Goal: Task Accomplishment & Management: Manage account settings

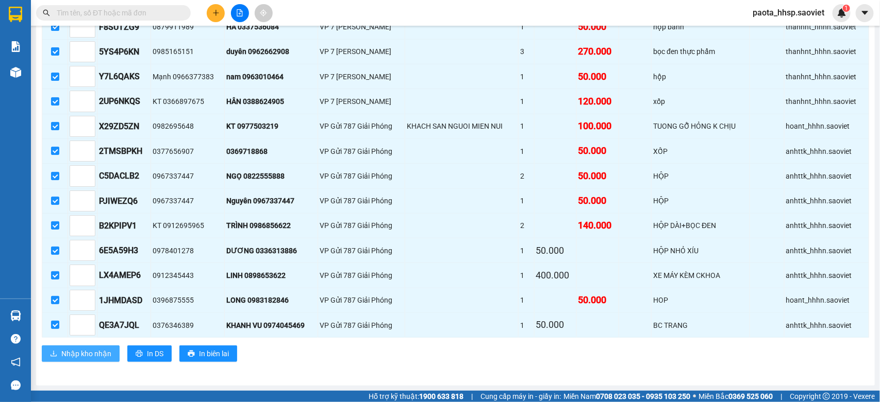
click at [70, 361] on button "Nhập kho nhận" at bounding box center [81, 354] width 78 height 16
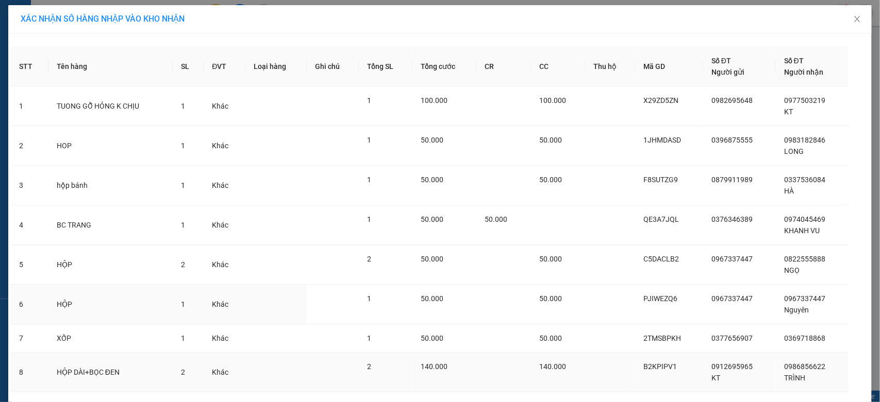
scroll to position [265, 0]
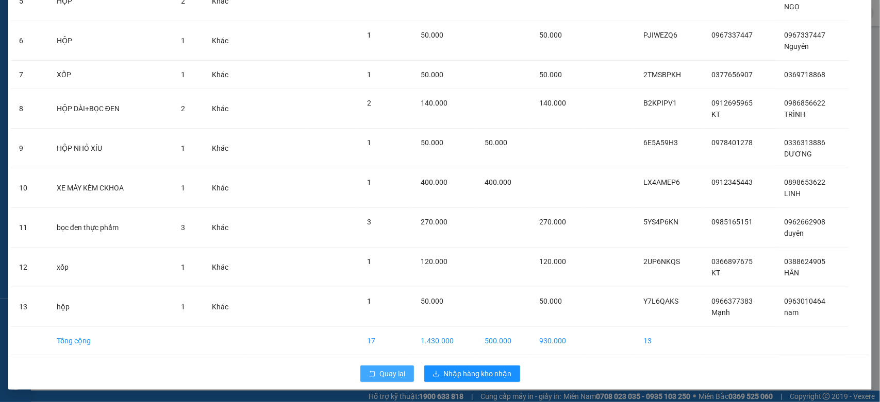
click at [374, 372] on button "Quay lại" at bounding box center [387, 374] width 54 height 16
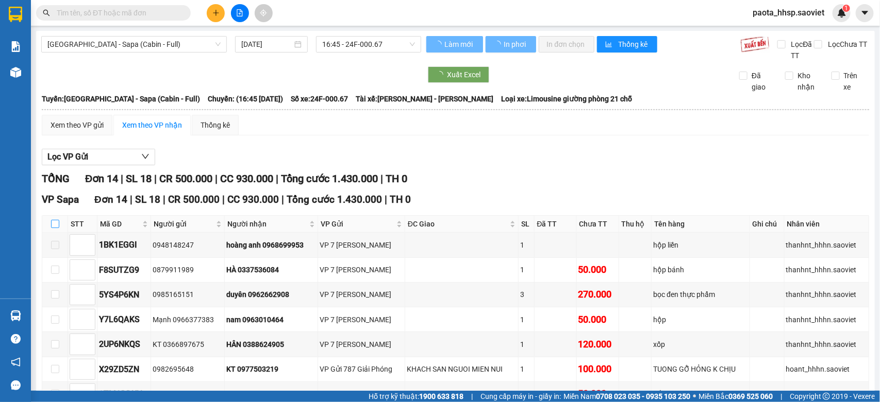
click at [54, 223] on input "checkbox" at bounding box center [55, 224] width 8 height 8
checkbox input "true"
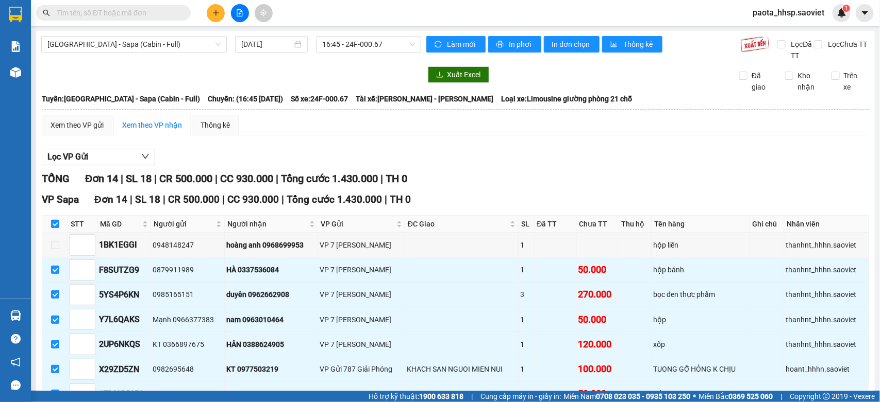
checkbox input "true"
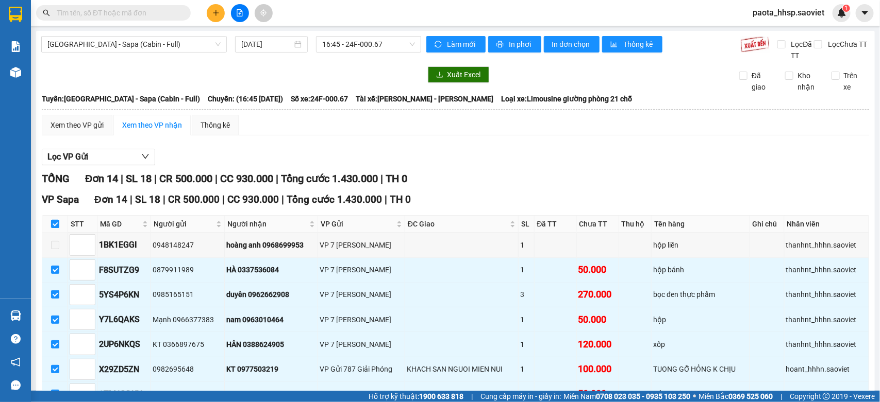
checkbox input "true"
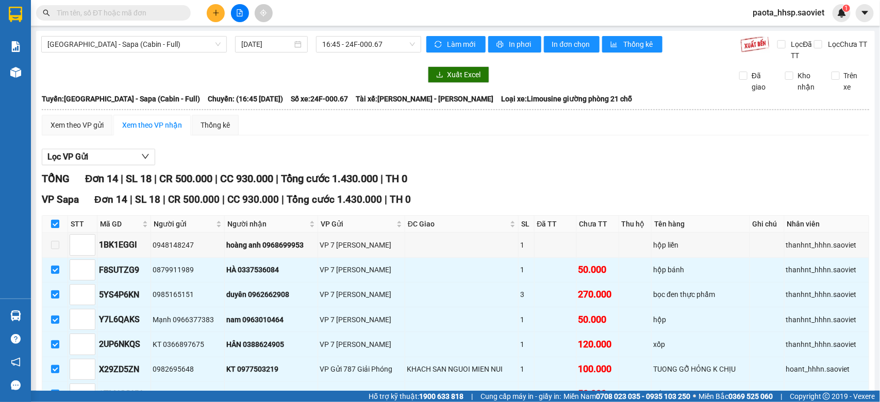
checkbox input "true"
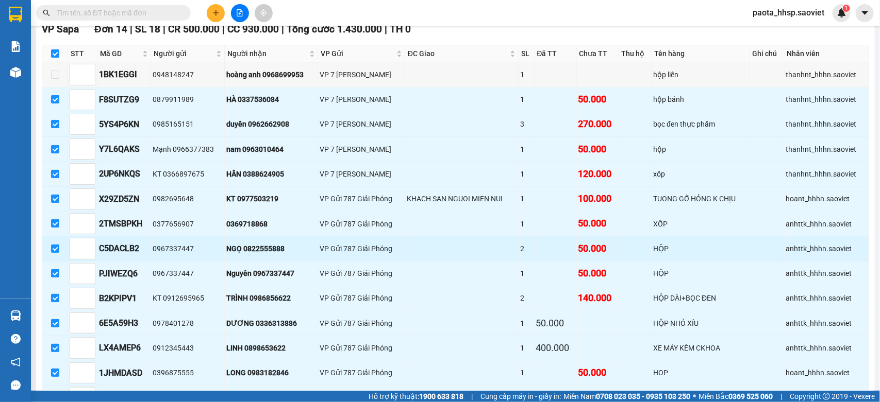
scroll to position [193, 0]
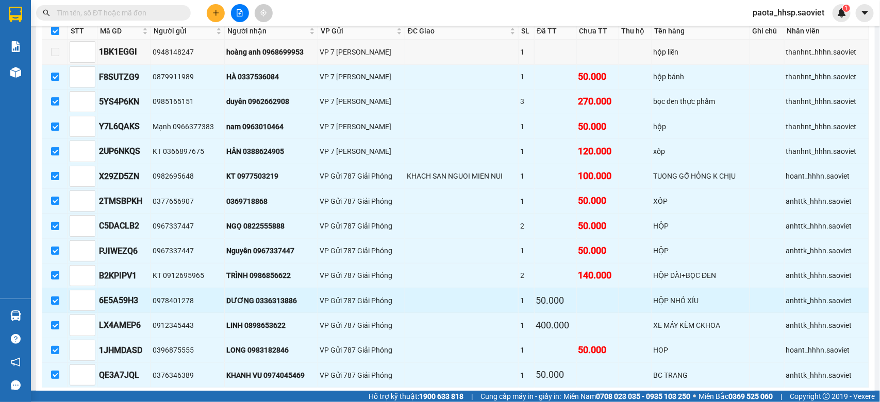
click at [55, 305] on input "checkbox" at bounding box center [55, 301] width 8 height 8
checkbox input "false"
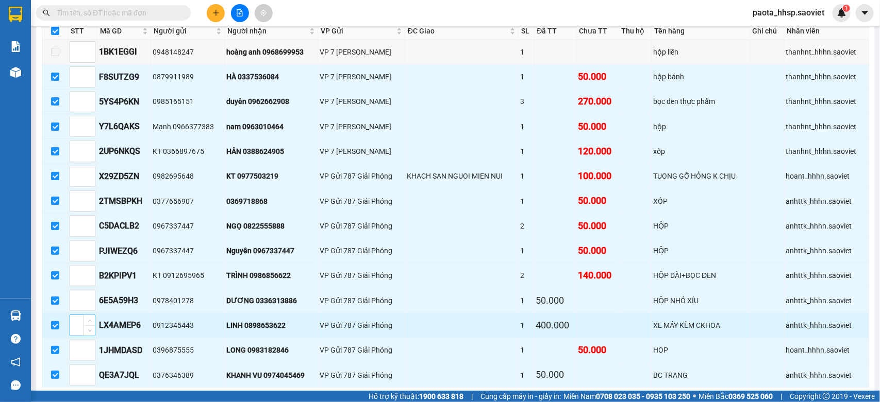
checkbox input "false"
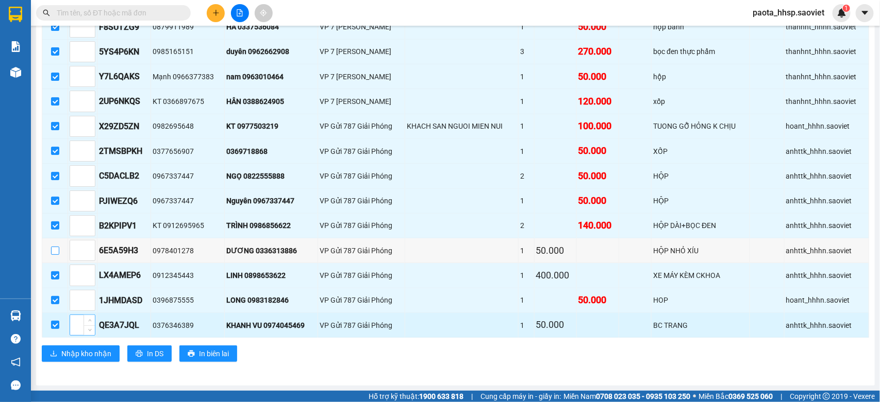
scroll to position [249, 0]
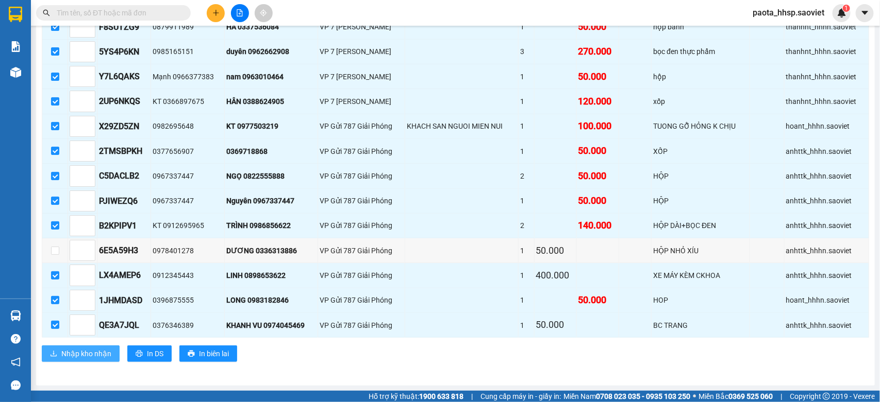
click at [85, 353] on span "Nhập kho nhận" at bounding box center [86, 353] width 50 height 11
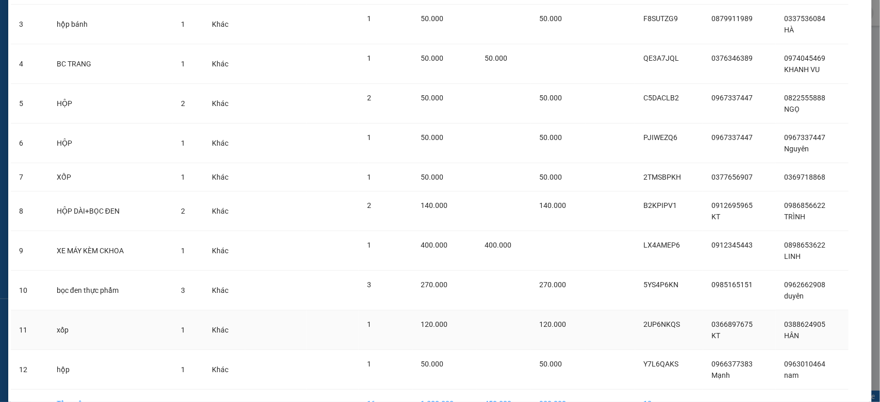
scroll to position [226, 0]
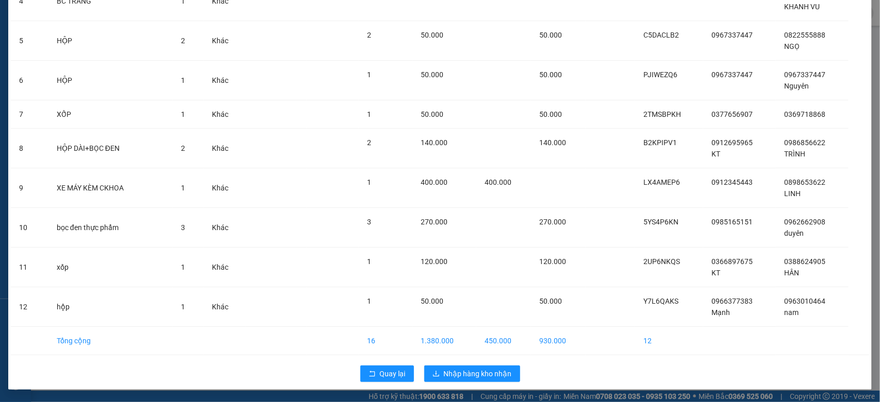
click at [351, 371] on div "Quay lại Nhập hàng kho nhận" at bounding box center [440, 374] width 858 height 27
click at [380, 372] on span "Quay lại" at bounding box center [393, 373] width 26 height 11
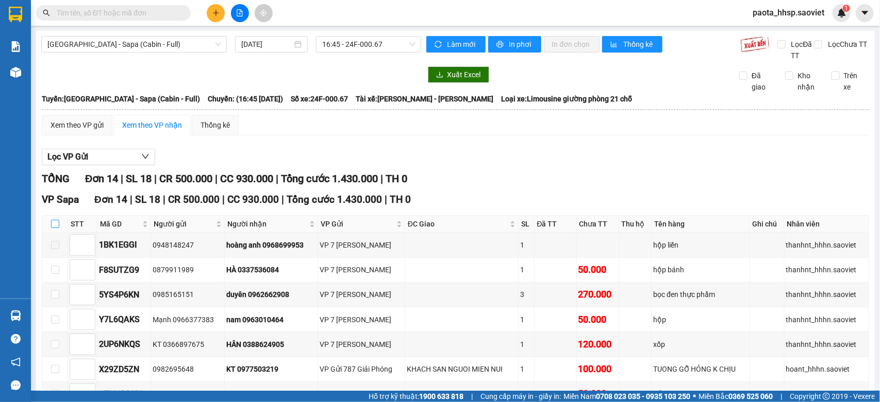
click at [52, 225] on input "checkbox" at bounding box center [55, 224] width 8 height 8
checkbox input "true"
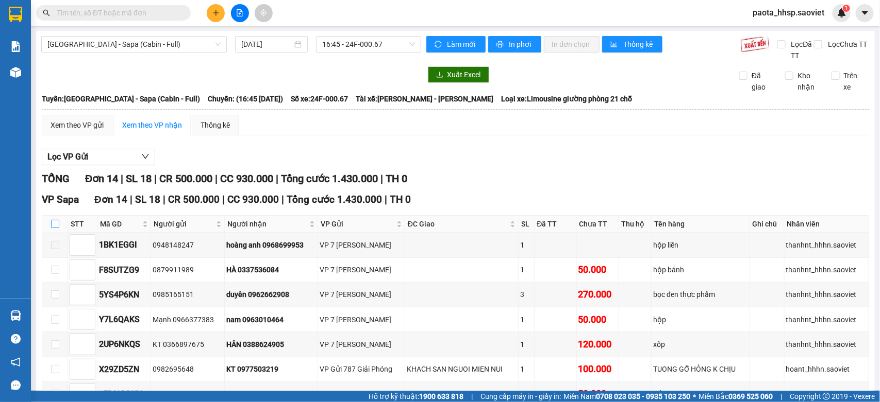
checkbox input "true"
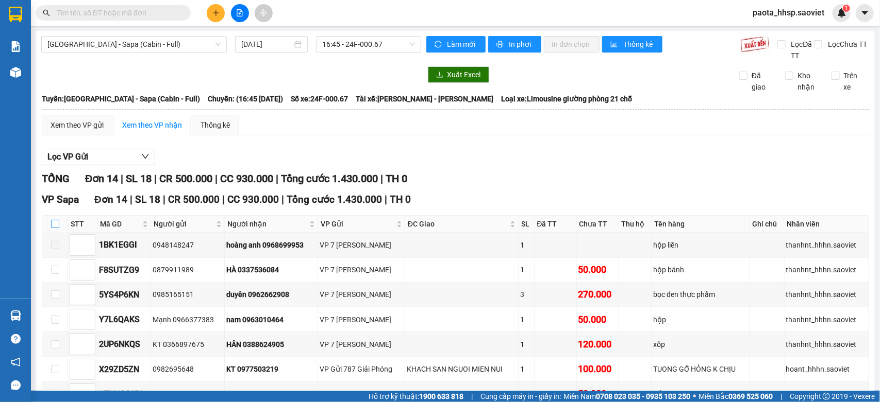
checkbox input "true"
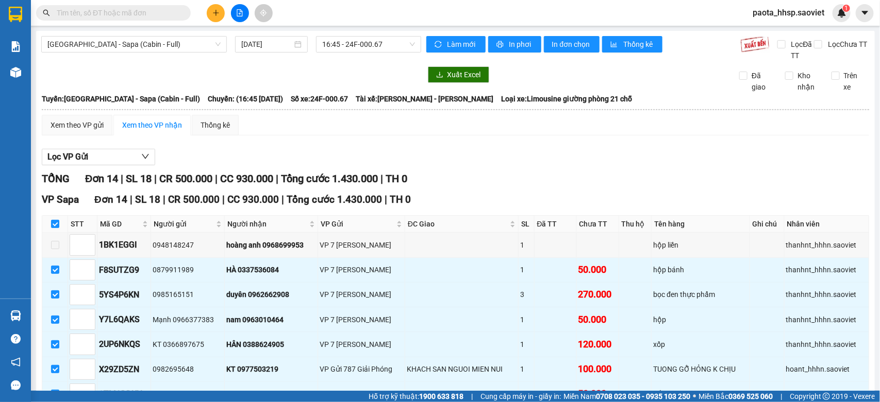
scroll to position [249, 0]
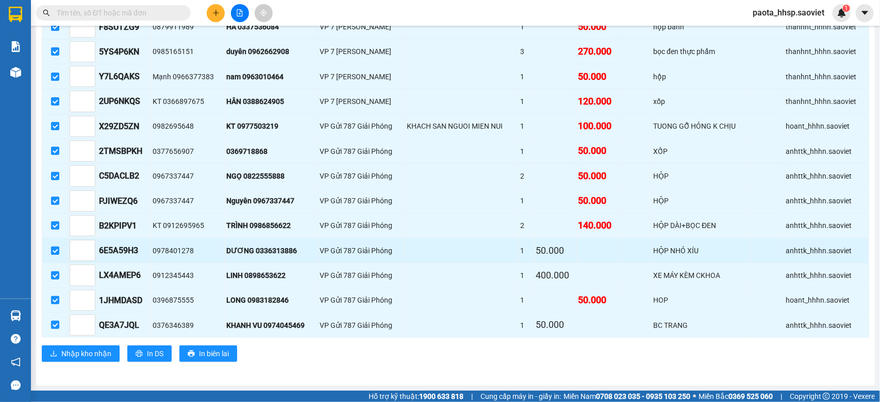
click at [52, 251] on input "checkbox" at bounding box center [55, 251] width 8 height 8
checkbox input "false"
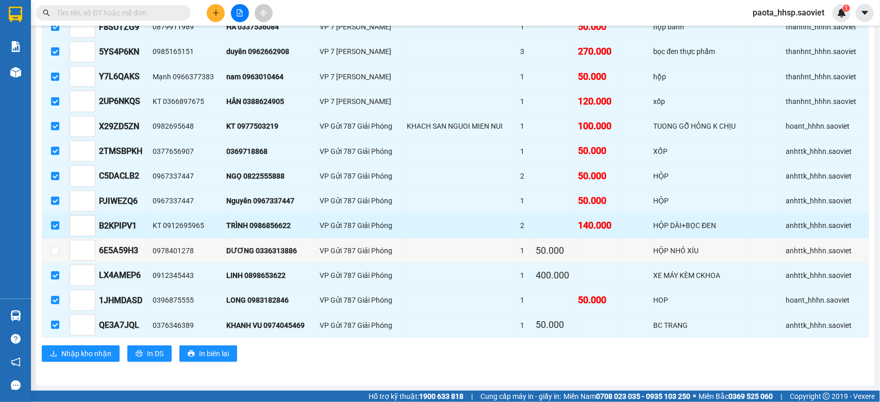
click at [53, 225] on input "checkbox" at bounding box center [55, 226] width 8 height 8
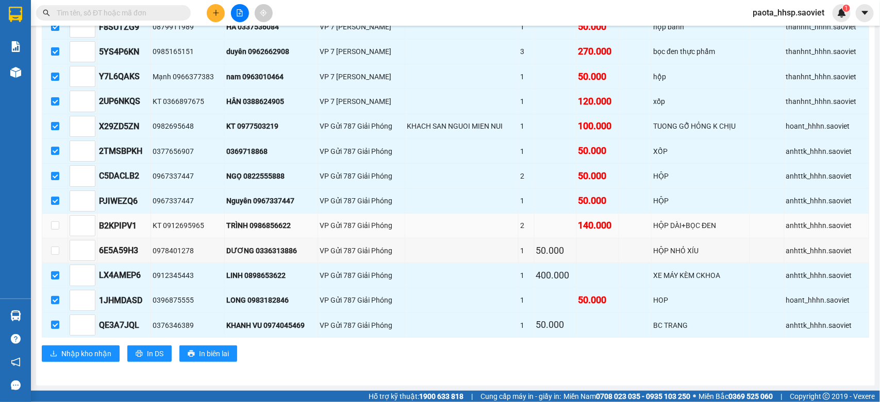
click at [60, 225] on td at bounding box center [55, 226] width 26 height 25
click at [54, 224] on input "checkbox" at bounding box center [55, 226] width 8 height 8
checkbox input "true"
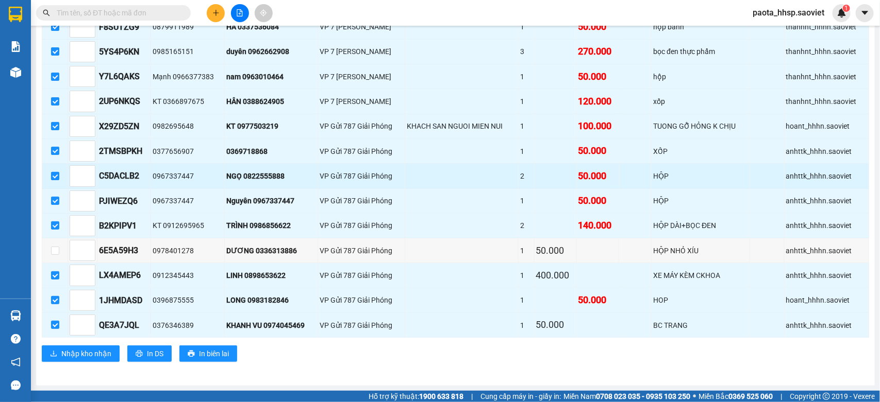
click at [55, 173] on input "checkbox" at bounding box center [55, 176] width 8 height 8
checkbox input "false"
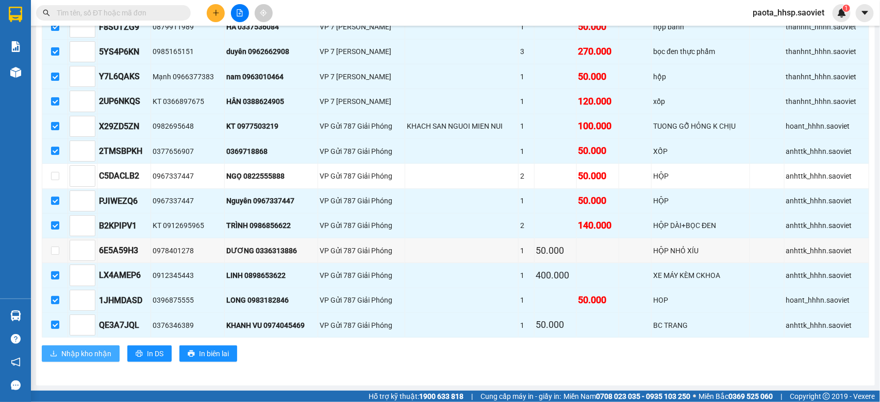
click at [86, 356] on span "Nhập kho nhận" at bounding box center [86, 353] width 50 height 11
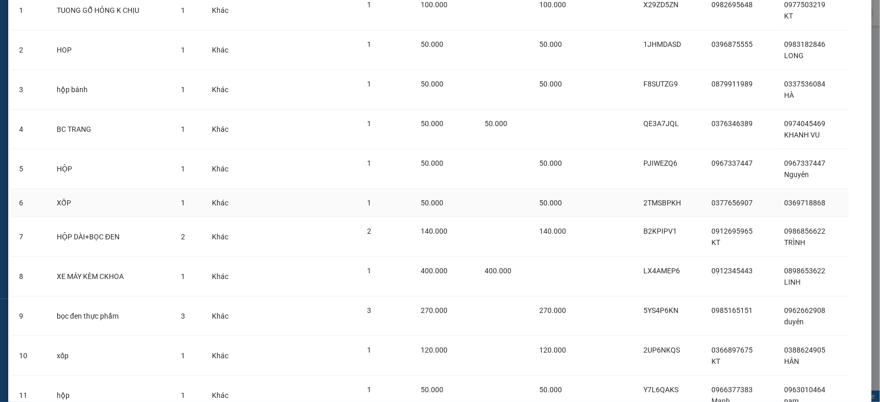
scroll to position [186, 0]
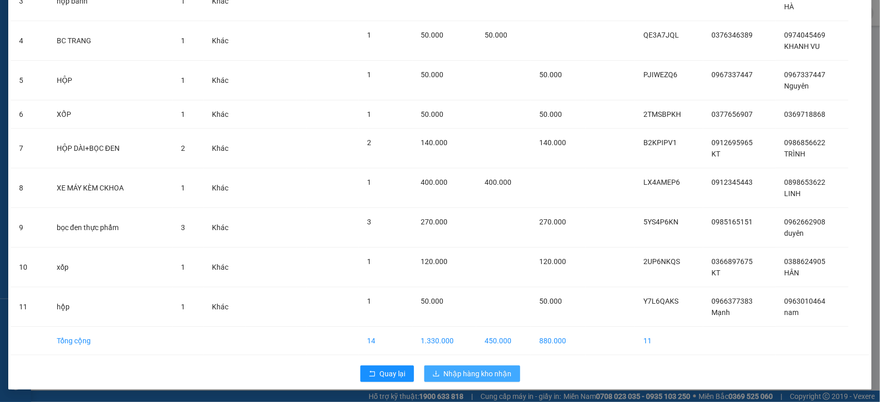
click at [496, 375] on span "Nhập hàng kho nhận" at bounding box center [478, 373] width 68 height 11
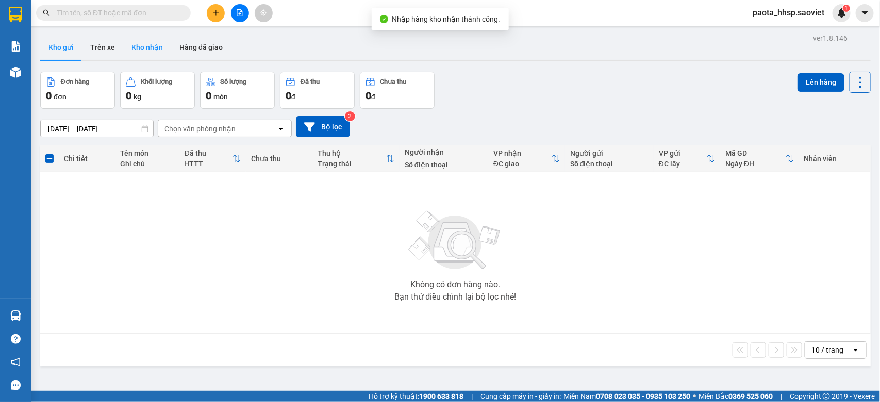
click at [142, 50] on button "Kho nhận" at bounding box center [147, 47] width 48 height 25
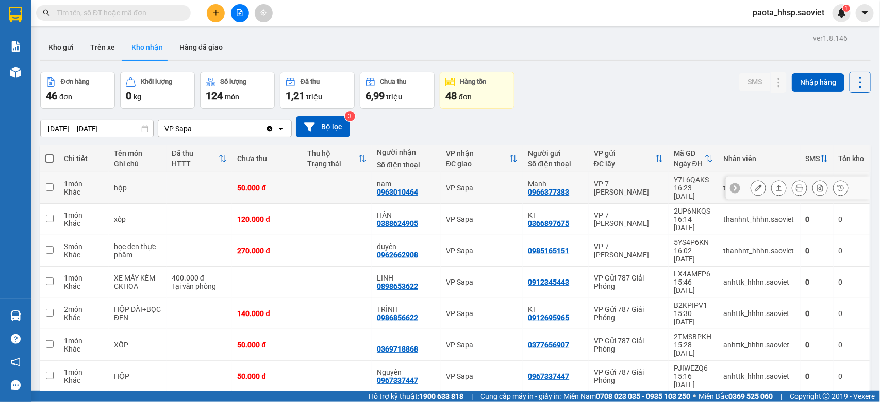
click at [333, 187] on td at bounding box center [337, 188] width 70 height 31
checkbox input "true"
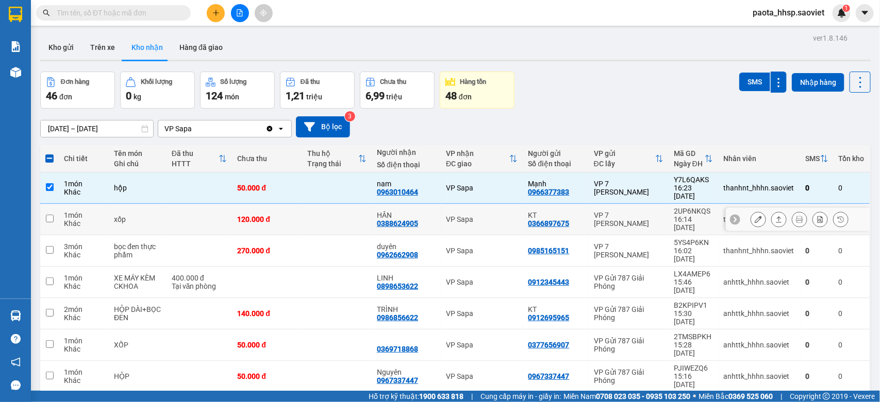
click at [330, 209] on td at bounding box center [337, 219] width 70 height 31
checkbox input "true"
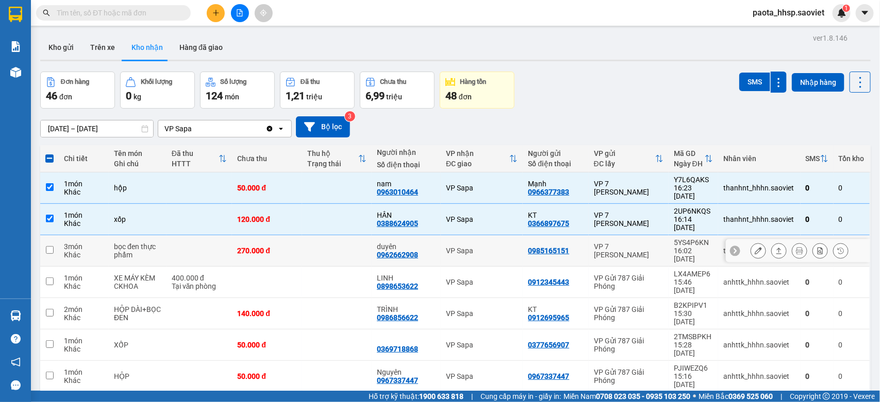
click at [330, 235] on td at bounding box center [337, 250] width 70 height 31
checkbox input "true"
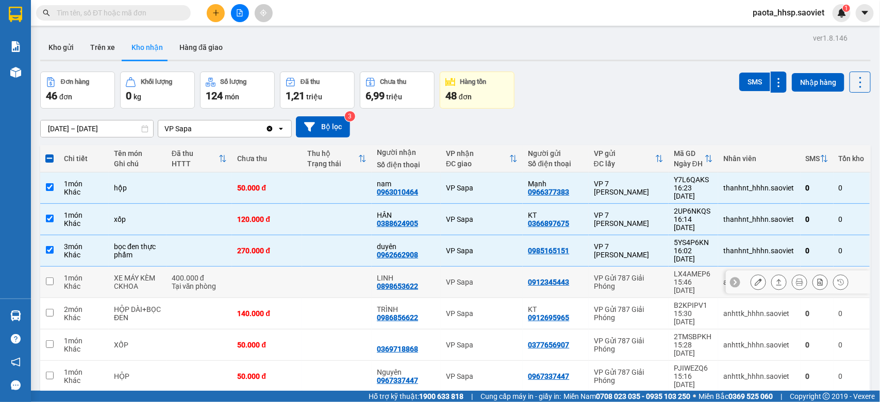
click at [332, 267] on td at bounding box center [337, 282] width 70 height 31
checkbox input "true"
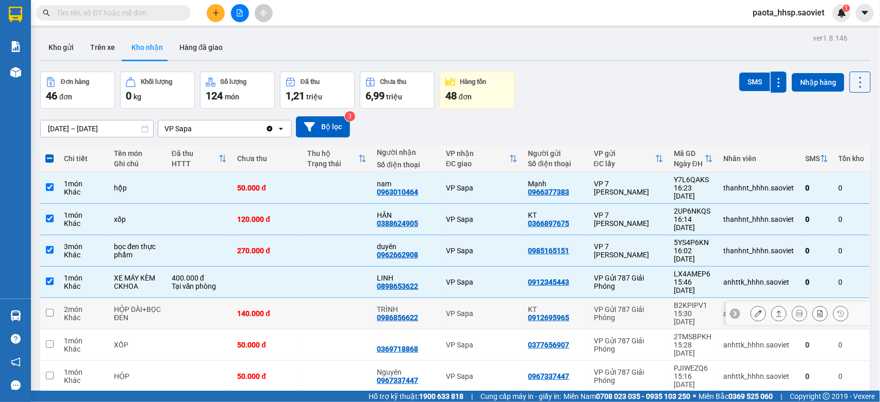
click at [325, 298] on td at bounding box center [337, 313] width 70 height 31
checkbox input "true"
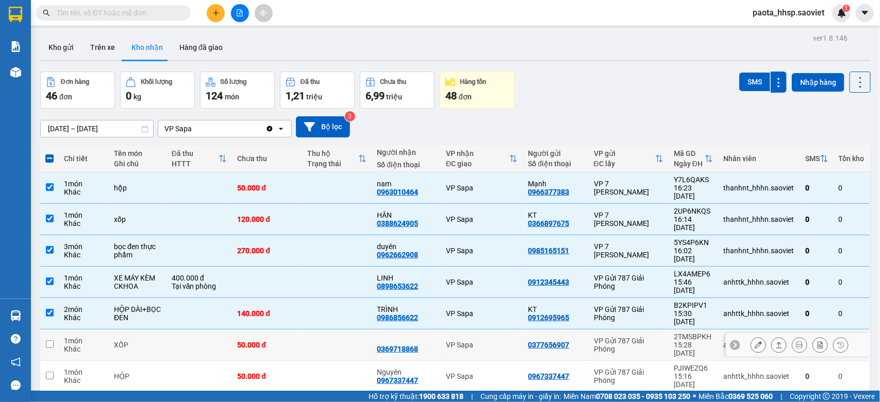
click at [321, 330] on td at bounding box center [337, 345] width 70 height 31
checkbox input "true"
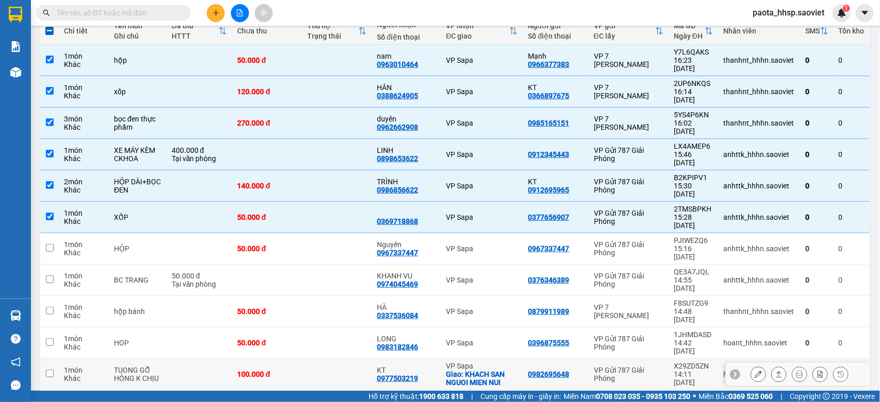
scroll to position [129, 0]
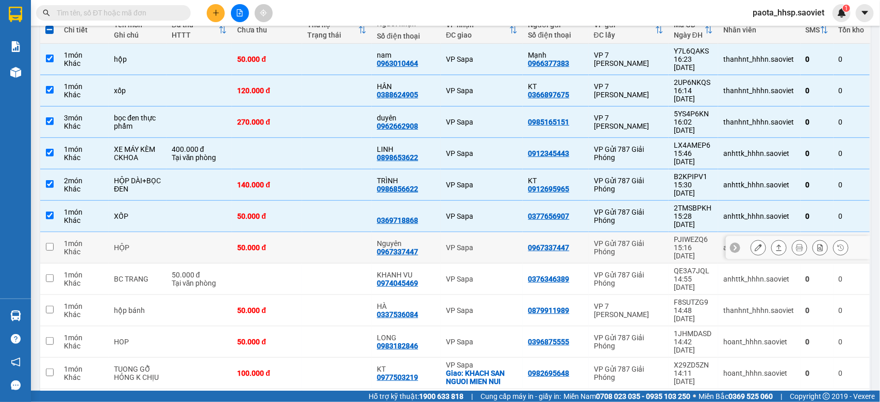
click at [317, 232] on td at bounding box center [337, 247] width 70 height 31
checkbox input "true"
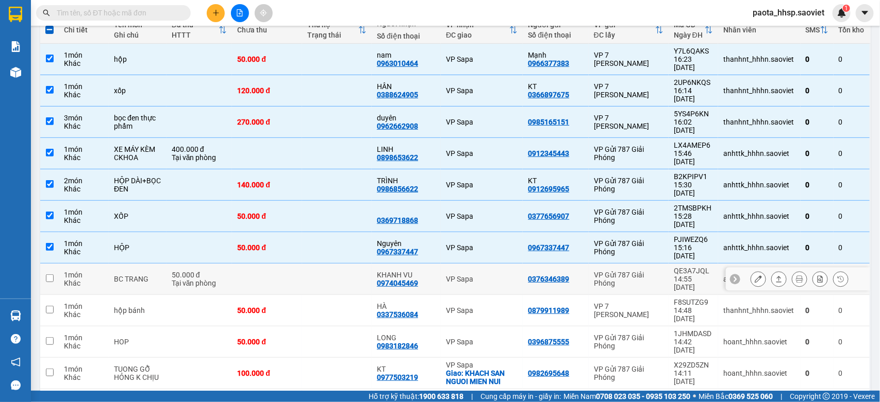
click at [326, 264] on td at bounding box center [337, 279] width 70 height 31
checkbox input "true"
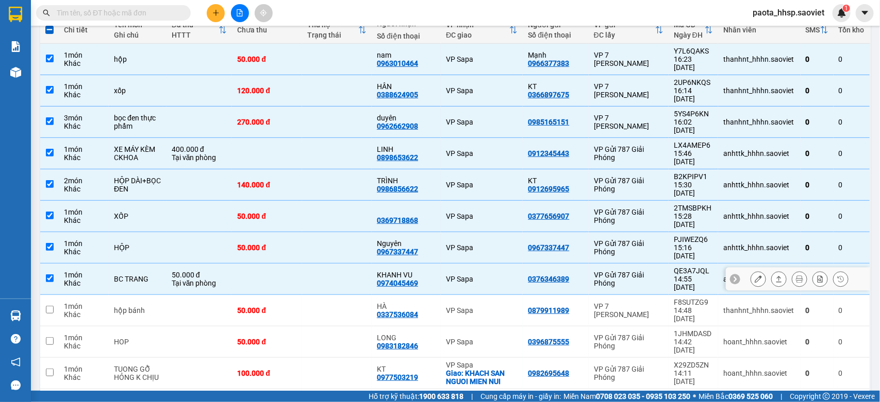
click at [326, 295] on td at bounding box center [337, 310] width 70 height 31
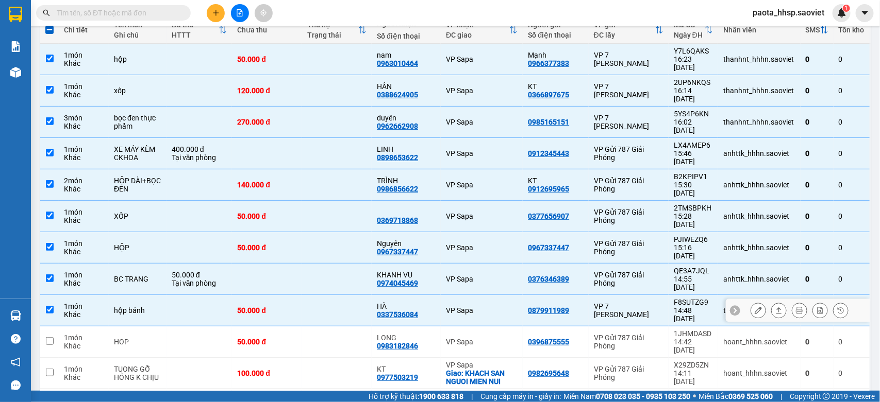
checkbox input "true"
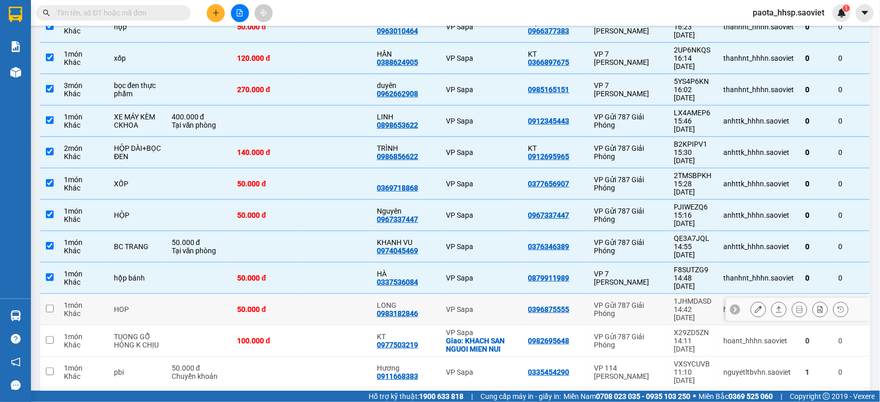
scroll to position [193, 0]
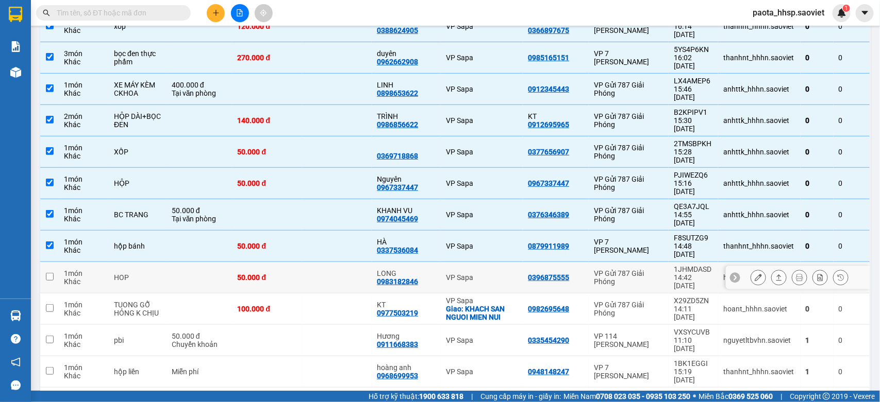
click at [298, 262] on td "50.000 đ" at bounding box center [267, 277] width 70 height 31
checkbox input "true"
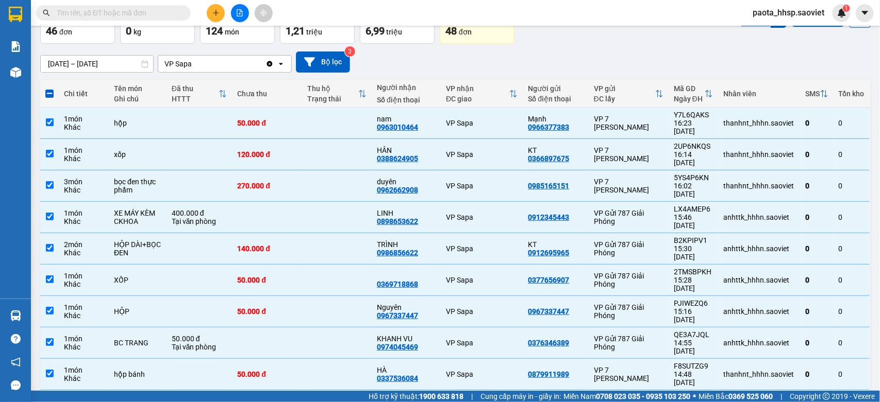
scroll to position [0, 0]
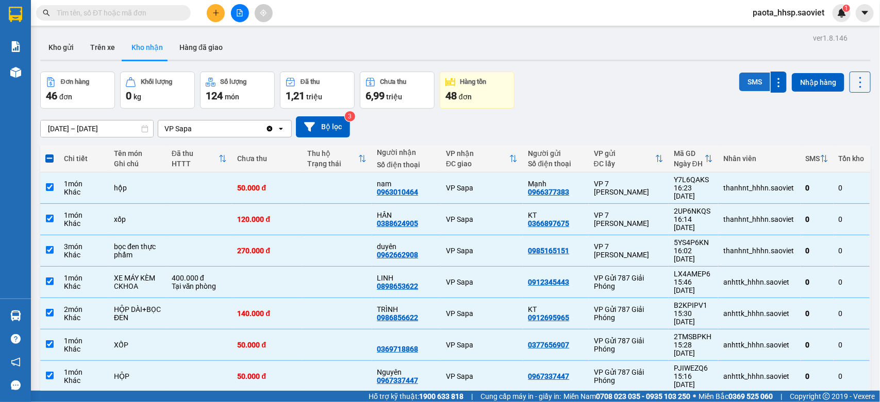
click at [740, 83] on button "SMS" at bounding box center [754, 82] width 31 height 19
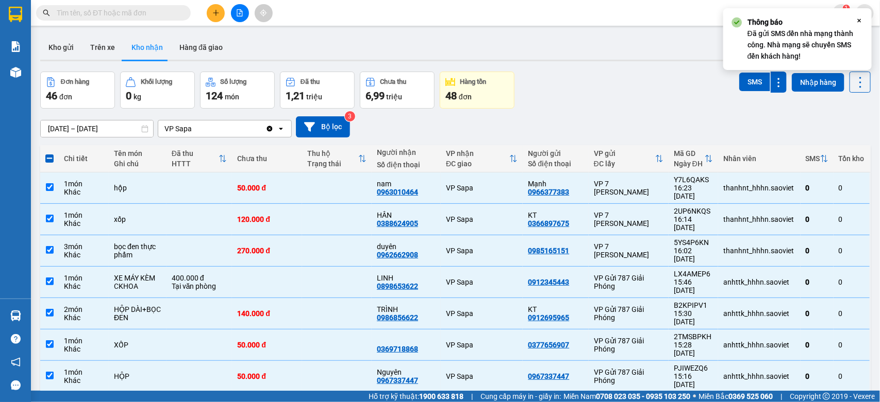
click at [52, 160] on span at bounding box center [49, 159] width 8 height 8
click at [49, 154] on input "checkbox" at bounding box center [49, 154] width 0 height 0
checkbox input "true"
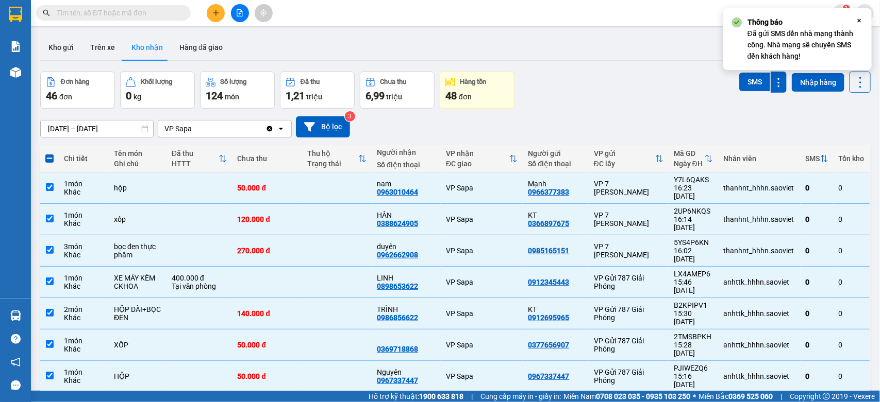
checkbox input "true"
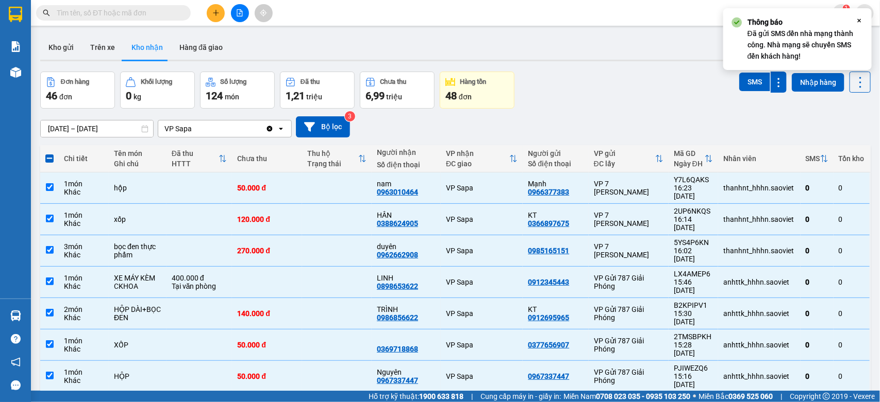
checkbox input "true"
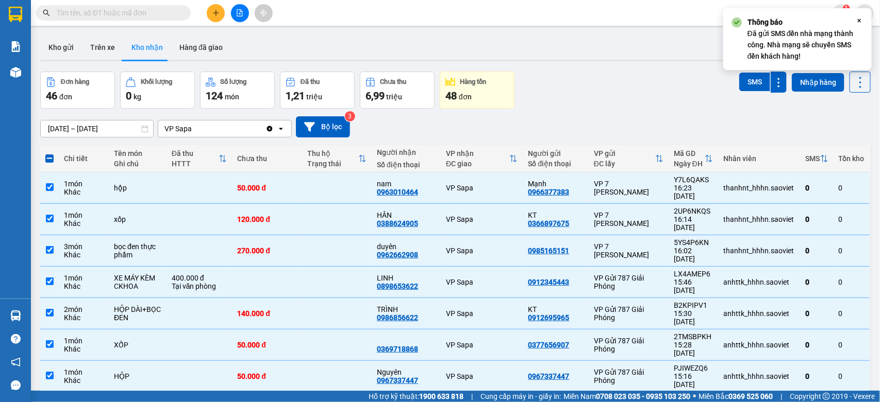
checkbox input "true"
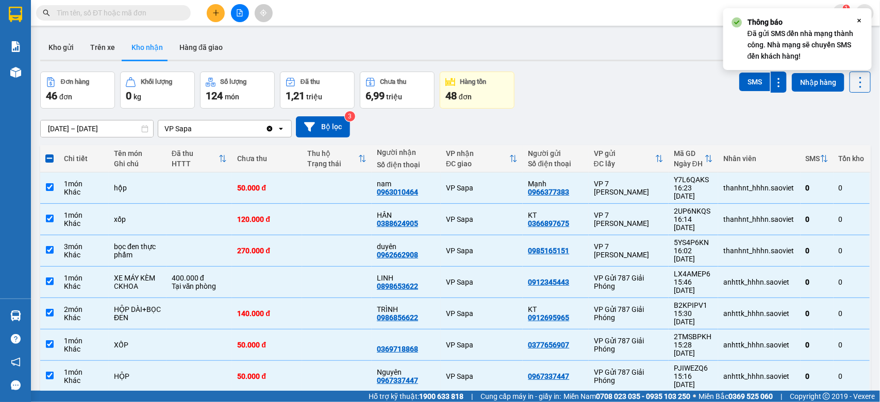
checkbox input "true"
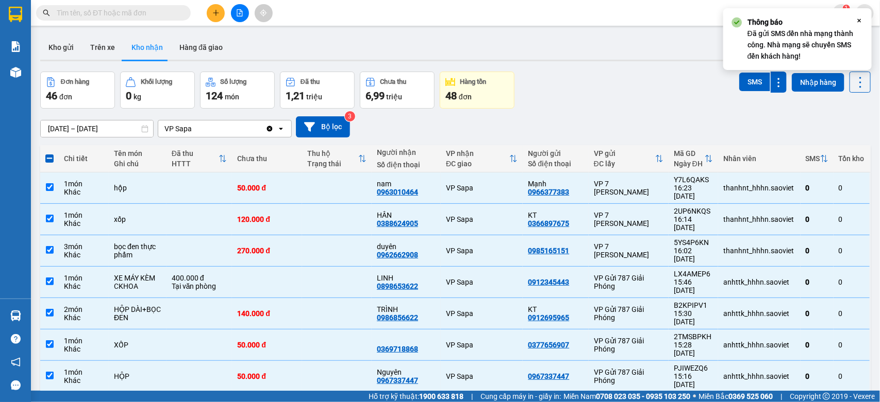
checkbox input "true"
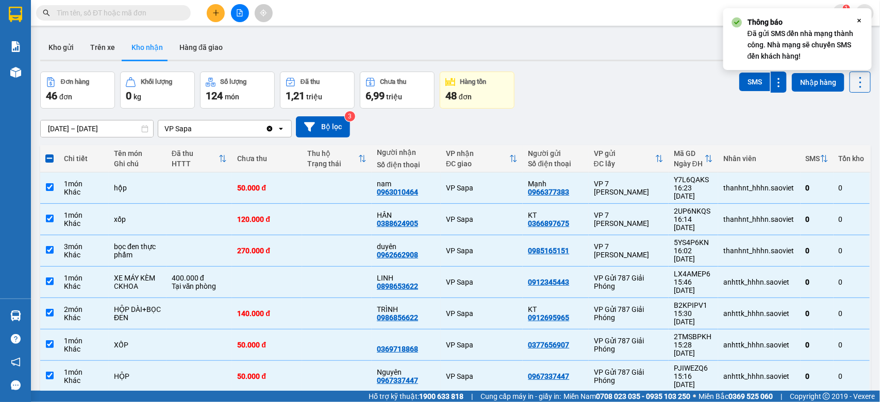
checkbox input "true"
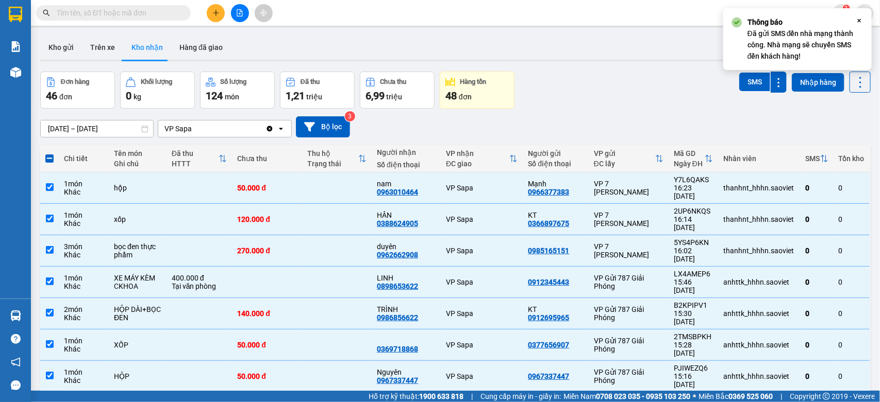
checkbox input "true"
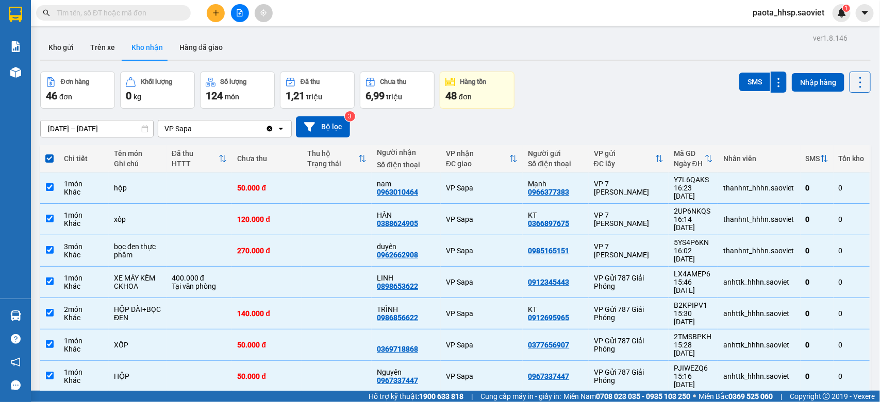
click at [47, 159] on span at bounding box center [49, 159] width 8 height 8
click at [49, 154] on input "checkbox" at bounding box center [49, 154] width 0 height 0
checkbox input "false"
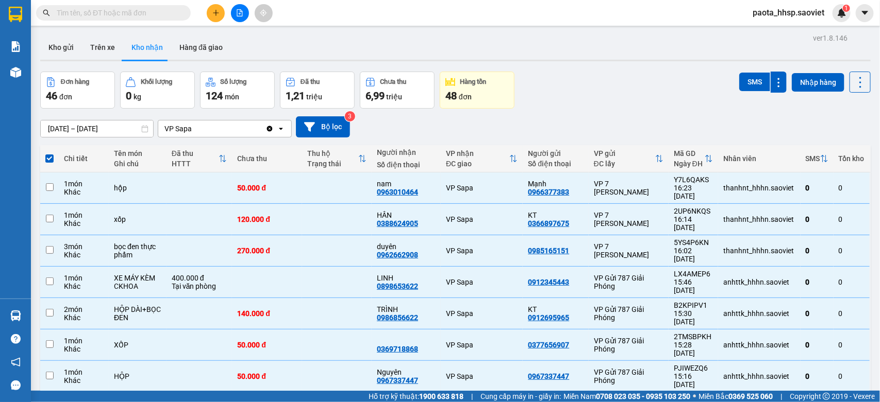
checkbox input "false"
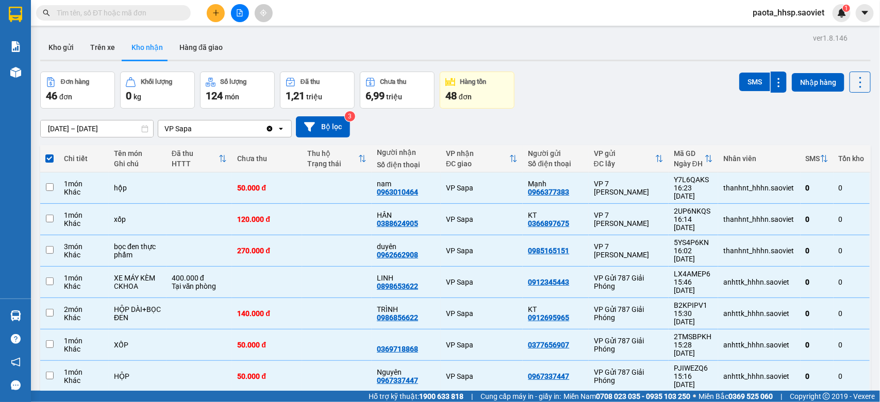
checkbox input "false"
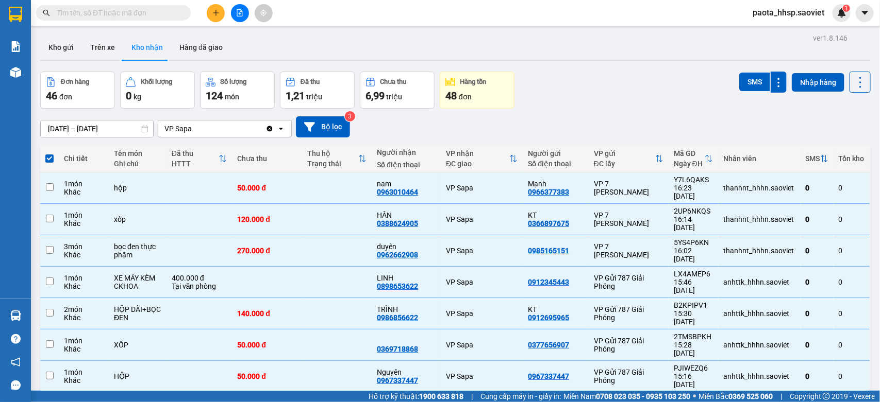
checkbox input "false"
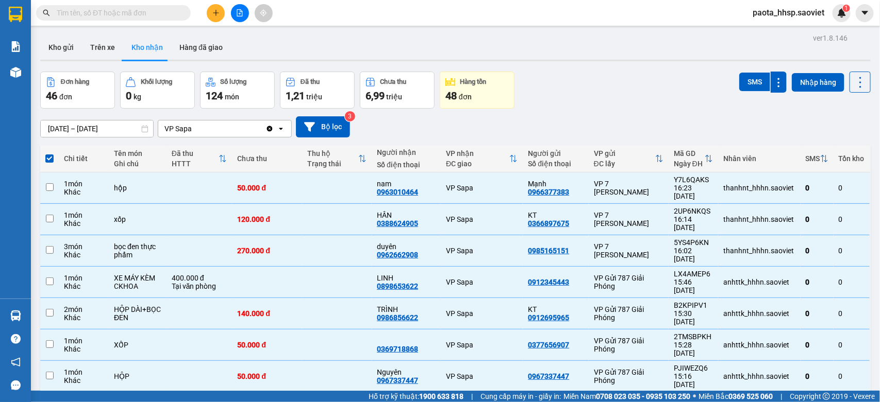
checkbox input "false"
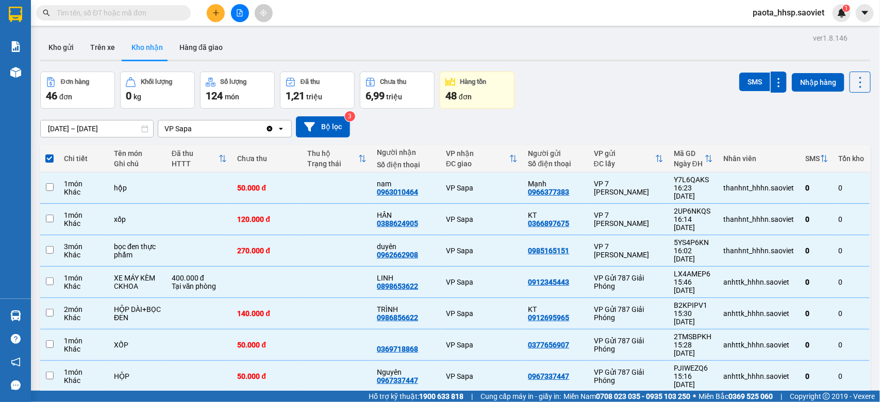
checkbox input "false"
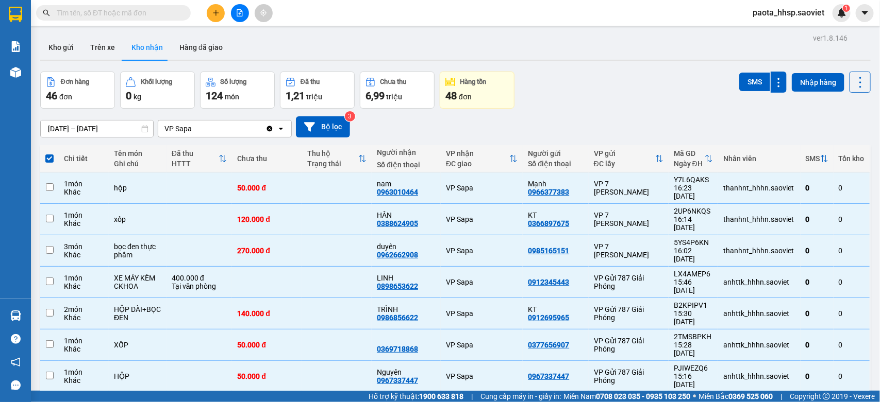
checkbox input "false"
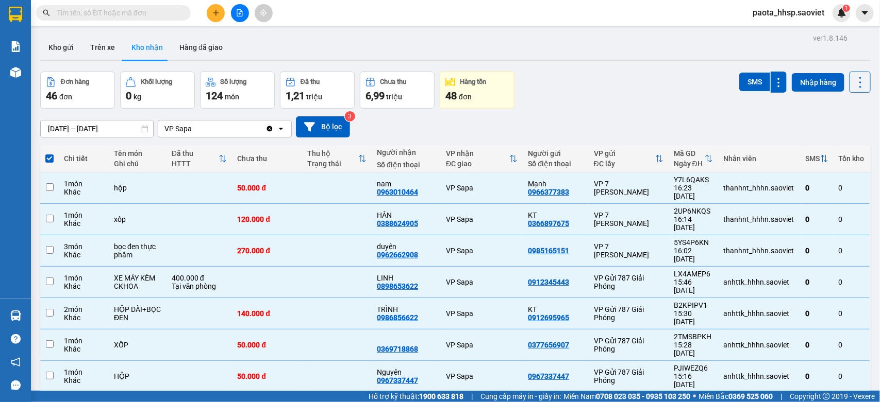
checkbox input "false"
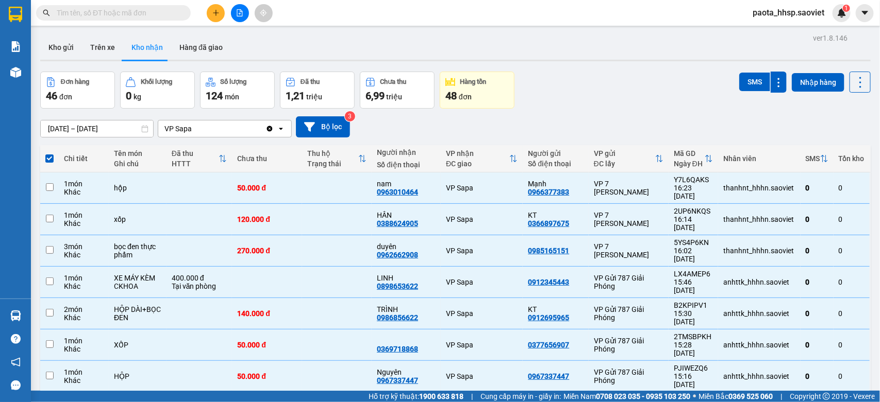
checkbox input "false"
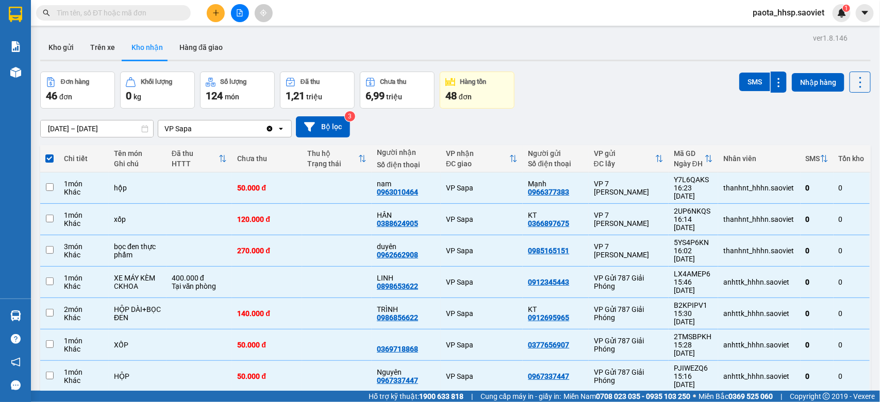
checkbox input "false"
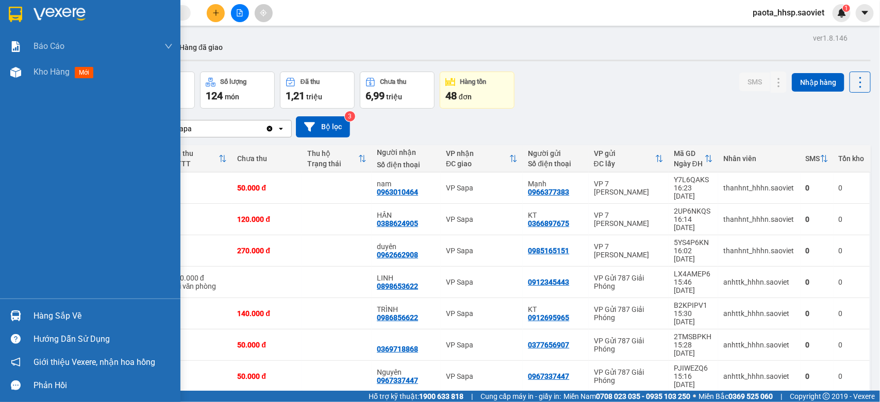
click at [56, 306] on div "Hàng sắp về" at bounding box center [90, 316] width 180 height 23
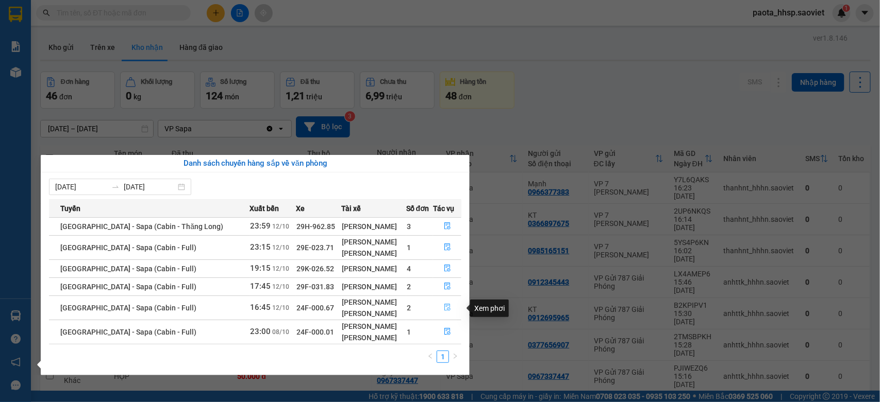
click at [441, 308] on button "button" at bounding box center [446, 308] width 27 height 16
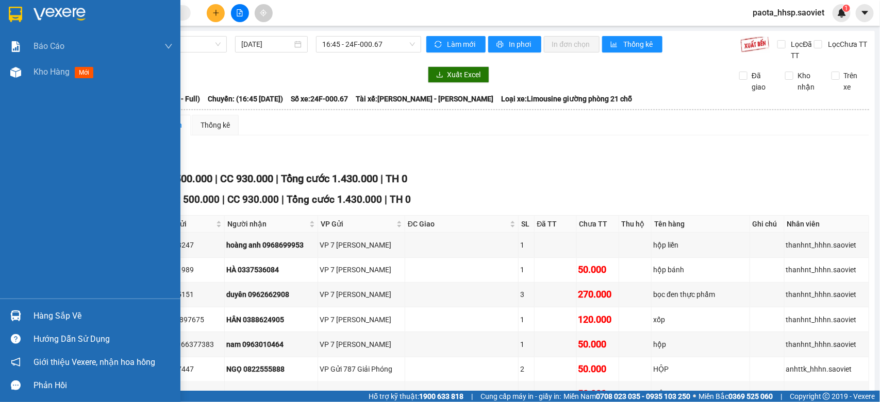
click at [40, 313] on div "Hàng sắp về" at bounding box center [102, 316] width 139 height 15
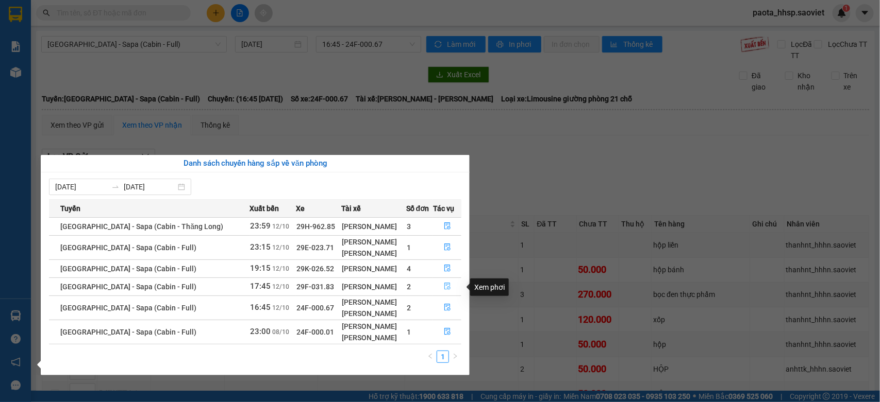
click at [444, 290] on icon "file-done" at bounding box center [447, 286] width 6 height 7
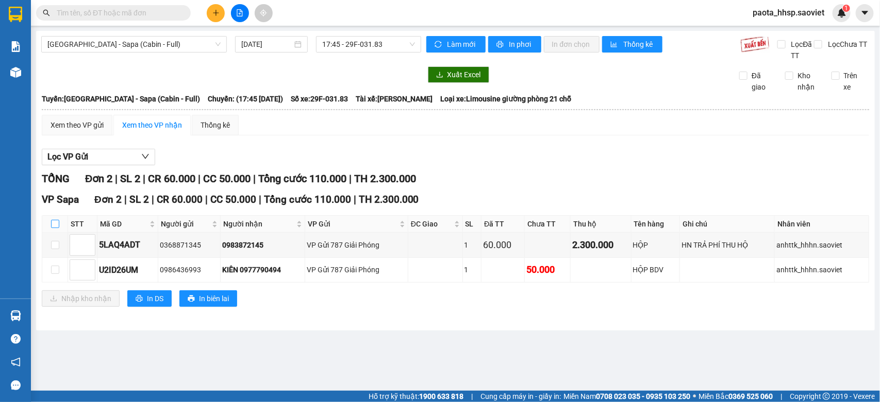
click at [55, 223] on input "checkbox" at bounding box center [55, 224] width 8 height 8
checkbox input "true"
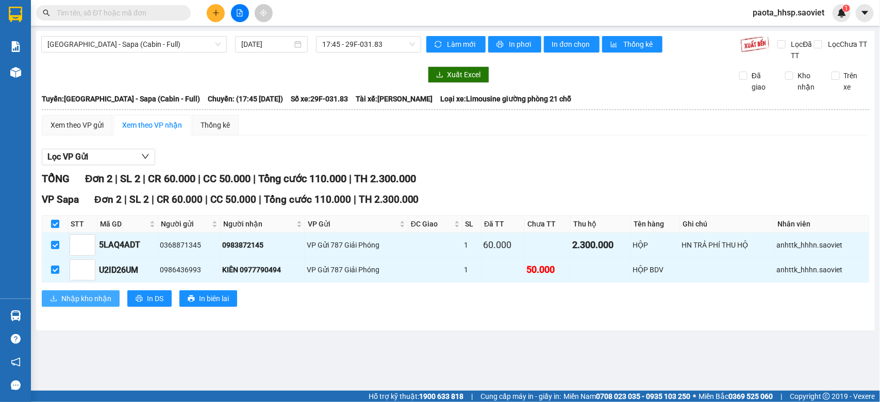
click at [83, 301] on span "Nhập kho nhận" at bounding box center [86, 298] width 50 height 11
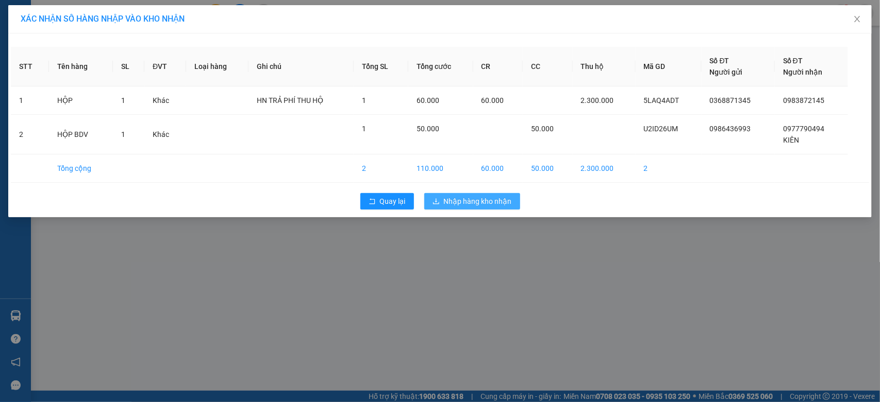
click at [470, 207] on span "Nhập hàng kho nhận" at bounding box center [478, 201] width 68 height 11
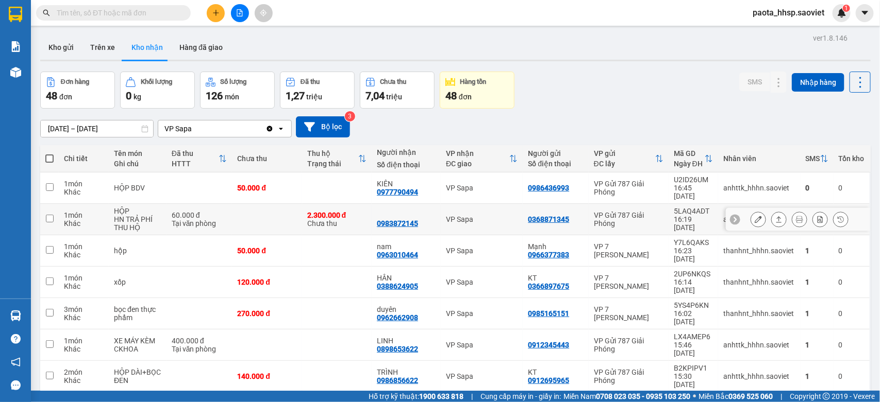
click at [193, 211] on div "60.000 đ" at bounding box center [200, 215] width 56 height 8
checkbox input "true"
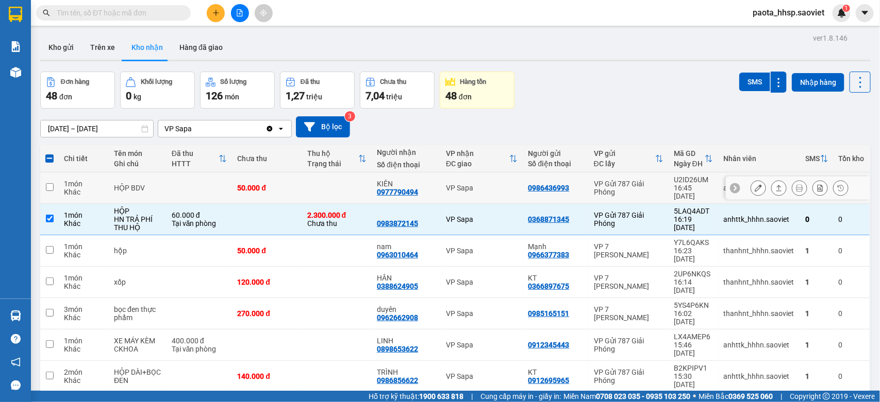
click at [162, 193] on td "HỘP BDV" at bounding box center [138, 188] width 58 height 31
checkbox input "true"
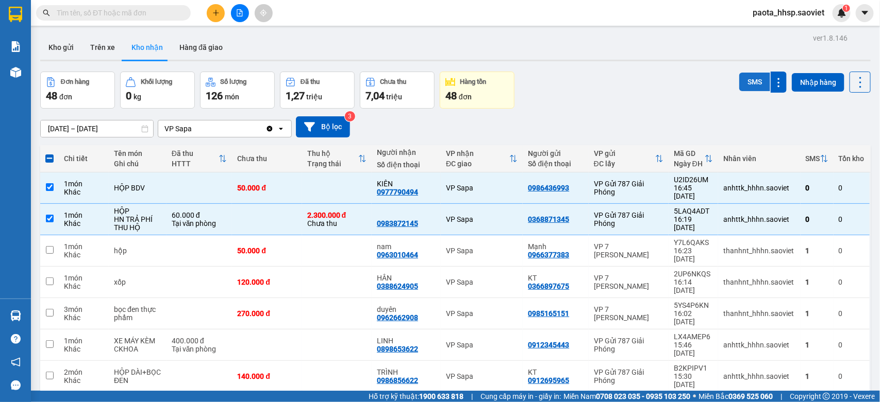
click at [739, 81] on button "SMS" at bounding box center [754, 82] width 31 height 19
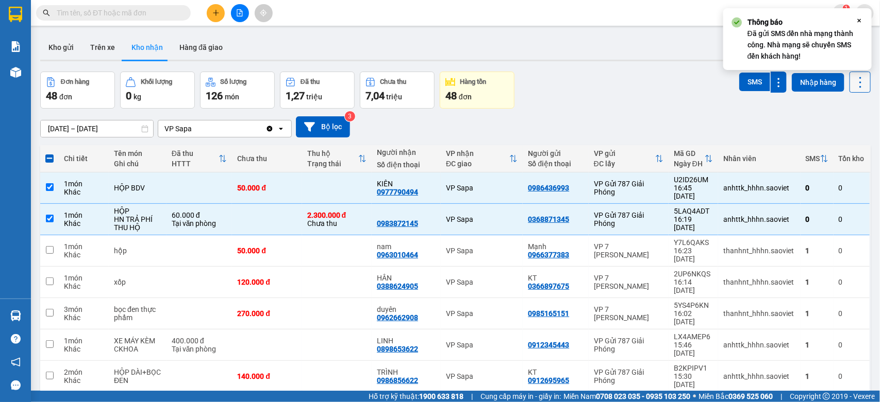
click at [853, 80] on icon at bounding box center [860, 82] width 14 height 14
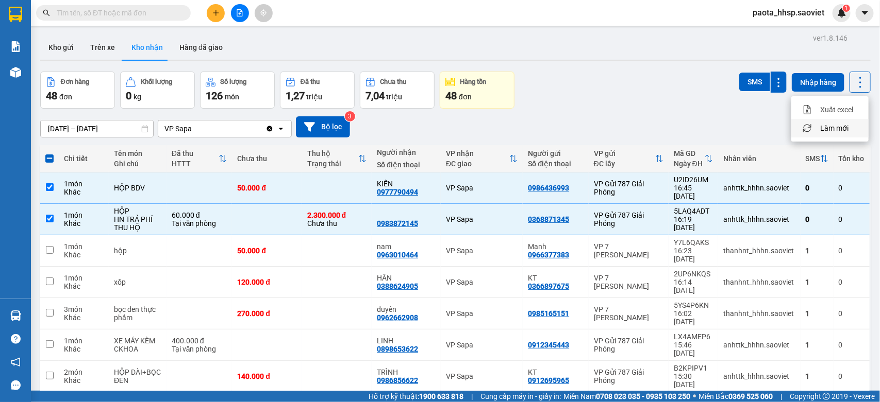
click at [833, 124] on span "Làm mới" at bounding box center [834, 128] width 28 height 10
click at [114, 215] on div "HN TRẢ PHÍ THU HỘ" at bounding box center [137, 223] width 47 height 16
checkbox input "false"
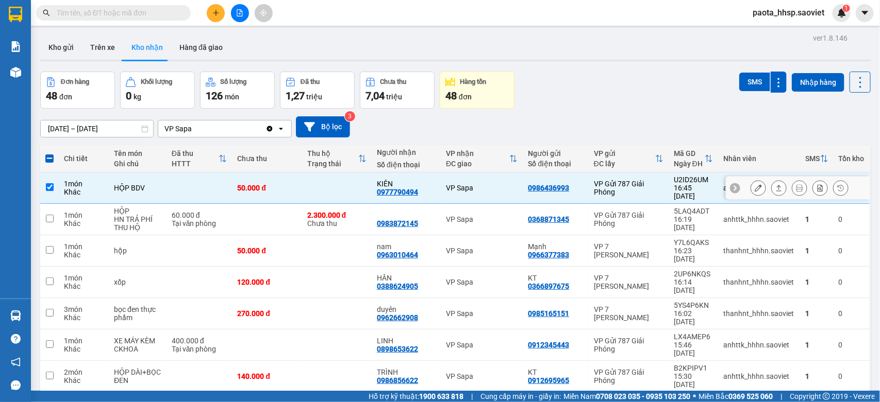
click at [95, 192] on td "1 món Khác" at bounding box center [84, 188] width 50 height 31
checkbox input "false"
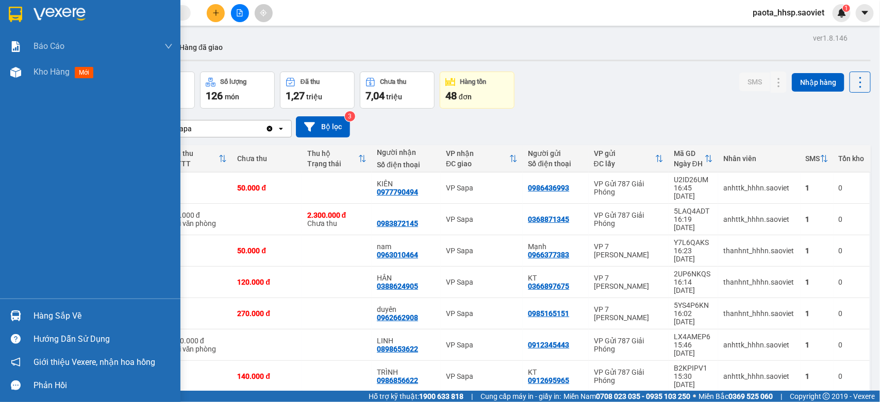
click at [67, 314] on div "Hàng sắp về" at bounding box center [102, 316] width 139 height 15
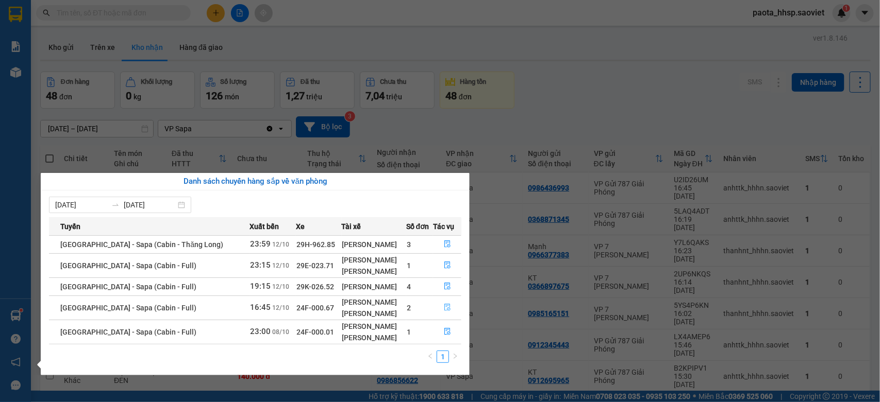
click at [448, 310] on icon "file-done" at bounding box center [447, 307] width 7 height 7
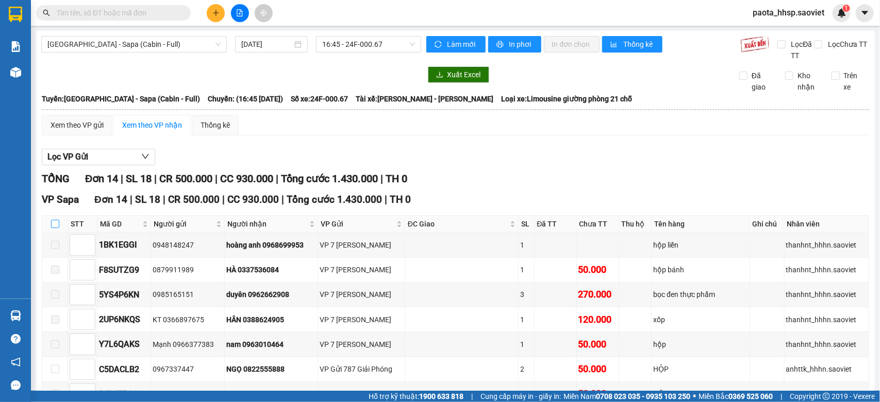
click at [56, 225] on input "checkbox" at bounding box center [55, 224] width 8 height 8
checkbox input "true"
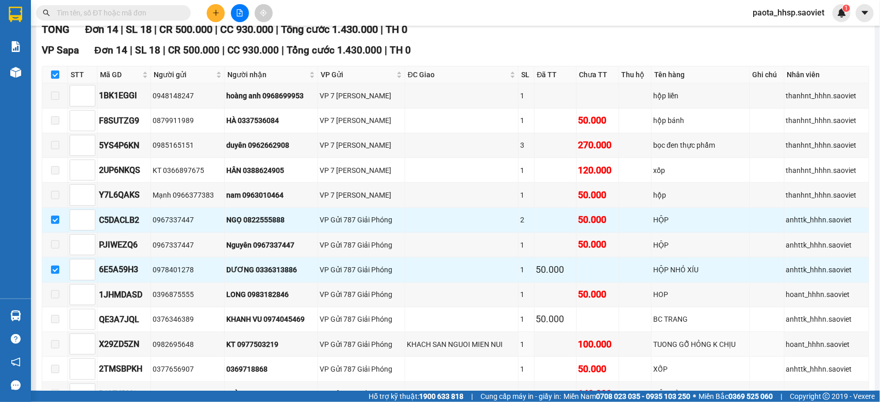
scroll to position [120, 0]
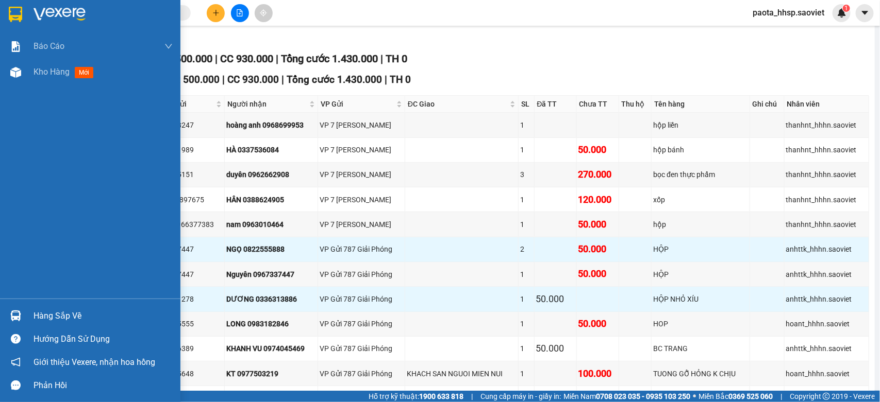
click at [11, 312] on img at bounding box center [15, 316] width 11 height 11
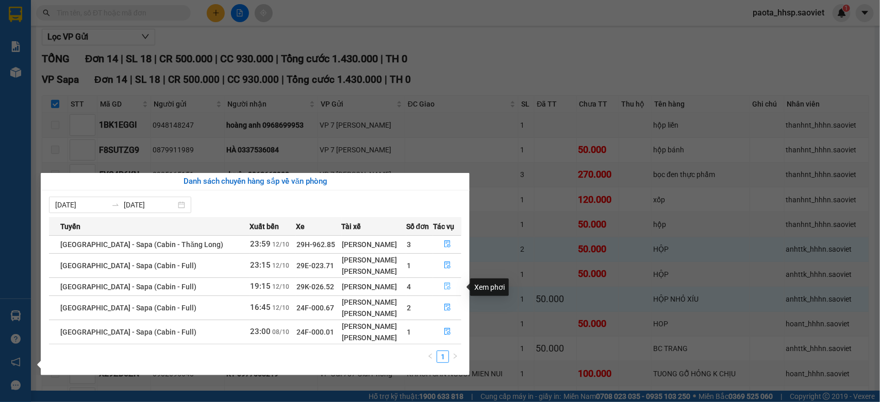
click at [445, 284] on icon "file-done" at bounding box center [447, 286] width 7 height 7
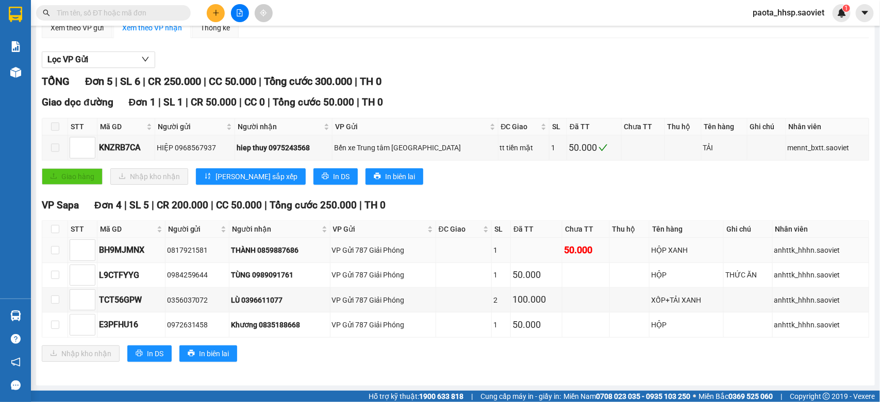
scroll to position [99, 0]
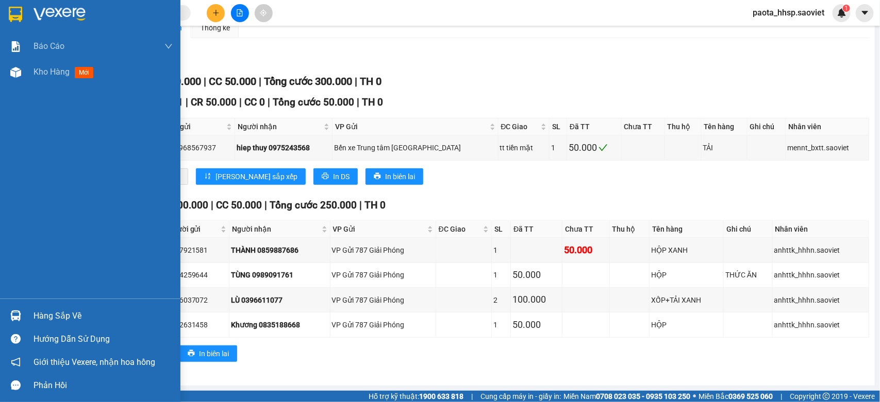
click at [58, 320] on div "Hàng sắp về" at bounding box center [102, 316] width 139 height 15
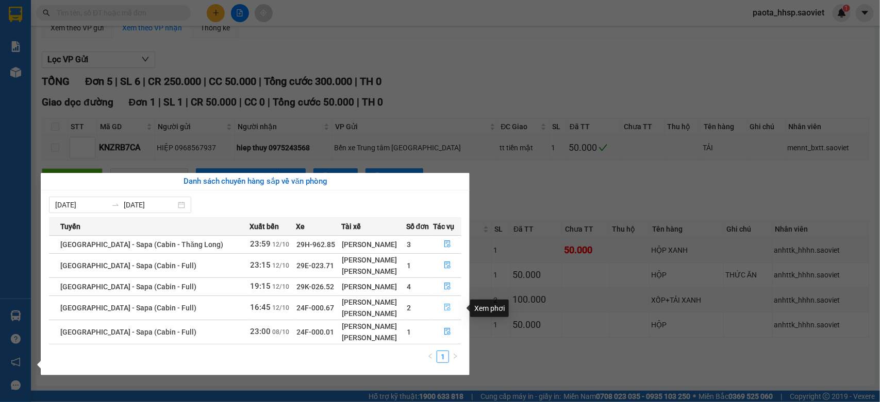
click at [444, 310] on icon "file-done" at bounding box center [447, 307] width 6 height 7
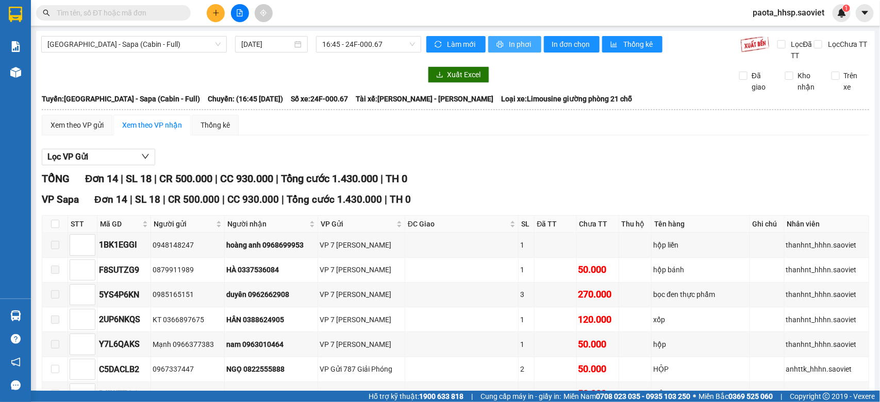
click at [519, 47] on span "In phơi" at bounding box center [521, 44] width 24 height 11
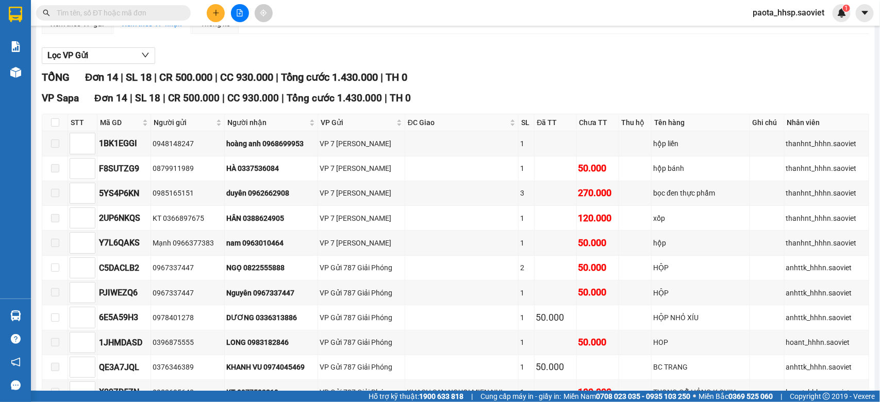
scroll to position [249, 0]
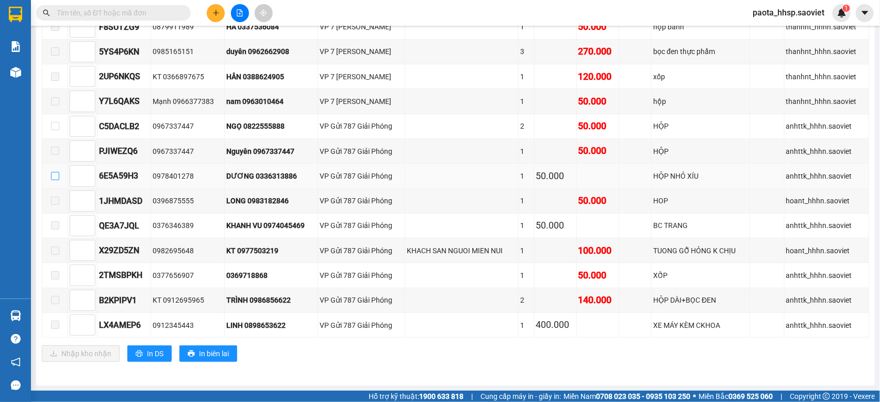
click at [53, 173] on input "checkbox" at bounding box center [55, 176] width 8 height 8
checkbox input "true"
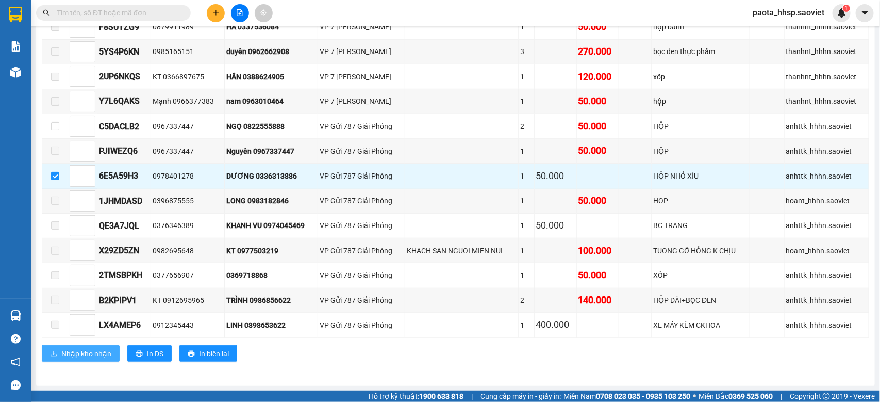
click at [80, 359] on span "Nhập kho nhận" at bounding box center [86, 353] width 50 height 11
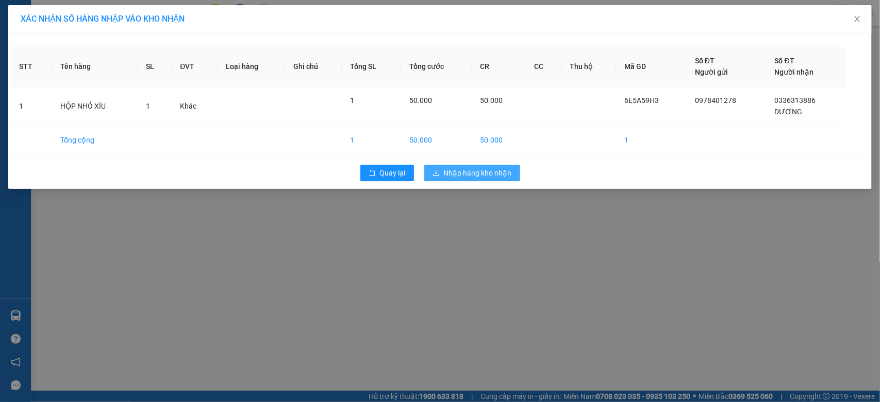
click at [490, 173] on span "Nhập hàng kho nhận" at bounding box center [478, 172] width 68 height 11
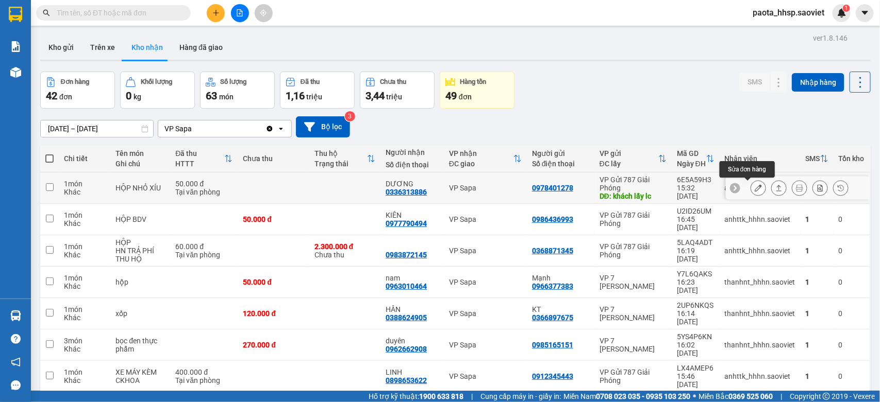
click at [751, 187] on button at bounding box center [758, 188] width 14 height 18
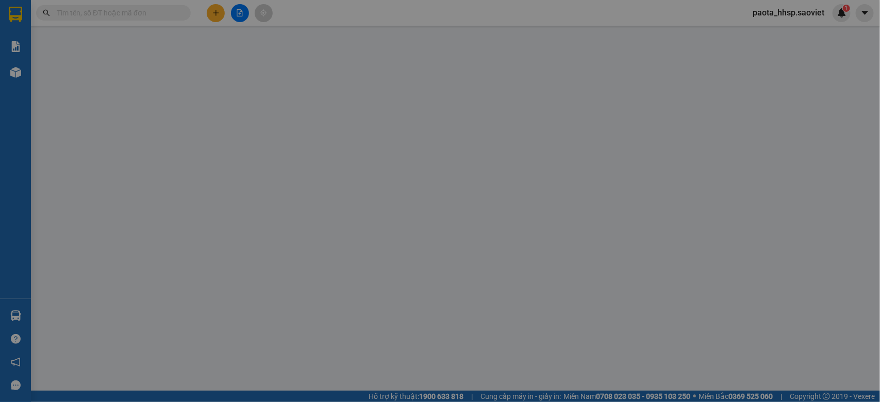
type input "0978401278"
type input "khách lấy lc"
type input "0336313886"
type input "DƯƠNG"
type input "0"
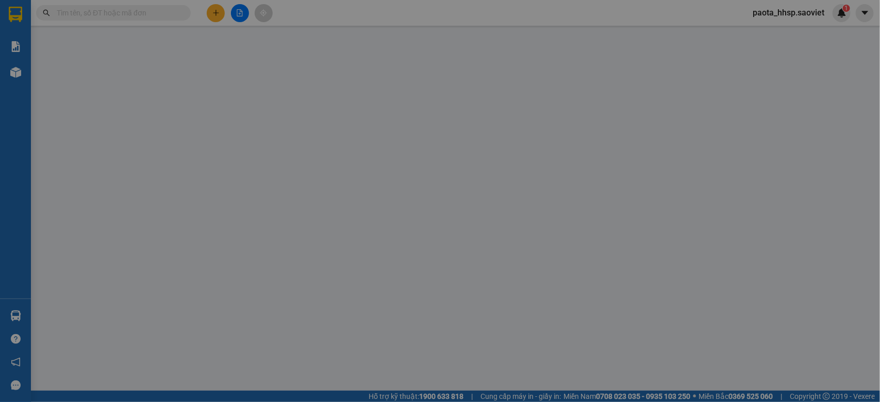
type input "50.000"
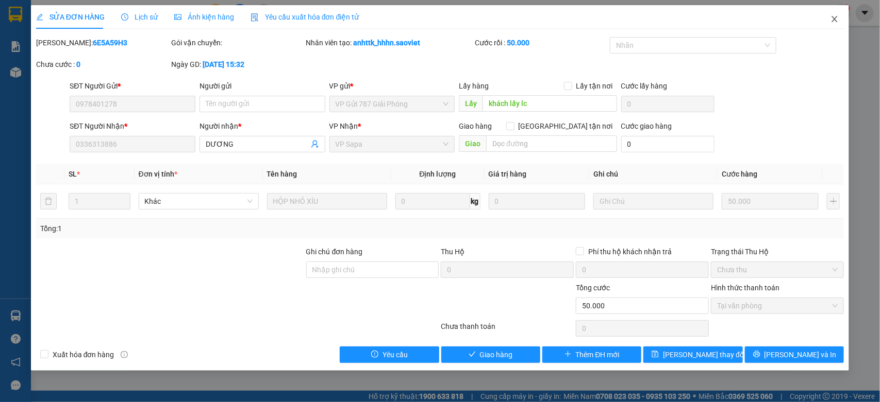
click at [834, 21] on icon "close" at bounding box center [835, 19] width 6 height 6
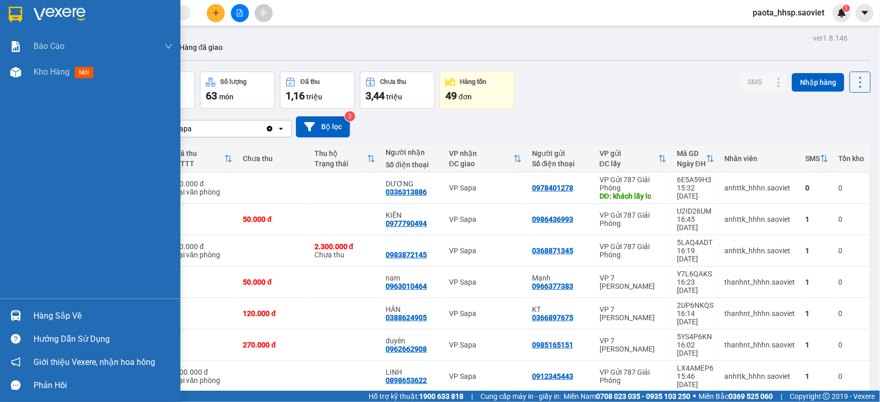
click at [42, 312] on div "Hàng sắp về" at bounding box center [102, 316] width 139 height 15
